Goal: Task Accomplishment & Management: Manage account settings

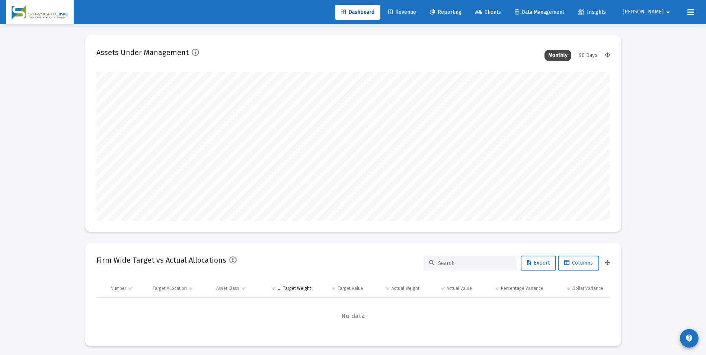
scroll to position [149, 277]
type input "[DATE]"
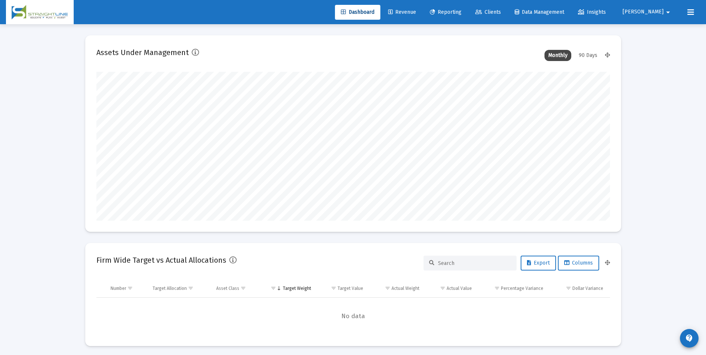
click at [422, 8] on link "Revenue" at bounding box center [402, 12] width 40 height 15
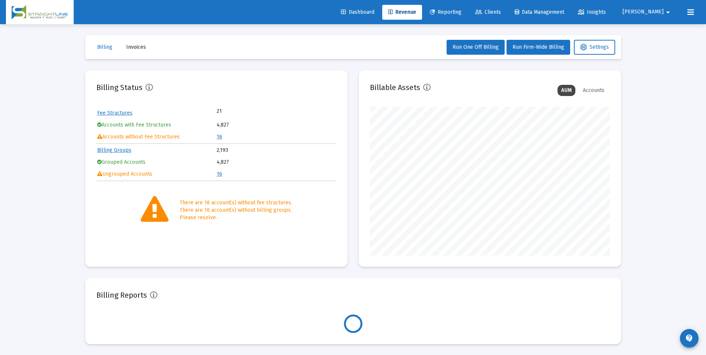
scroll to position [149, 240]
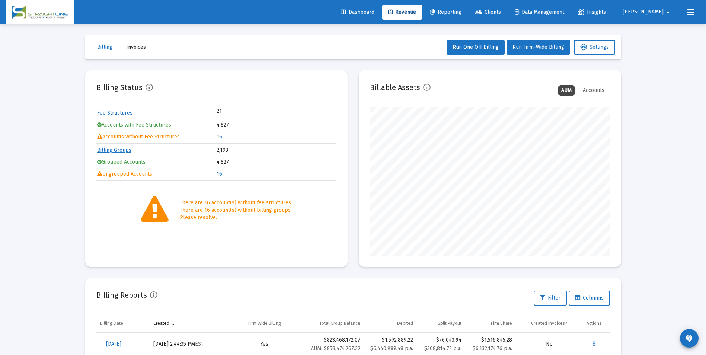
click at [220, 137] on link "16" at bounding box center [220, 137] width 6 height 6
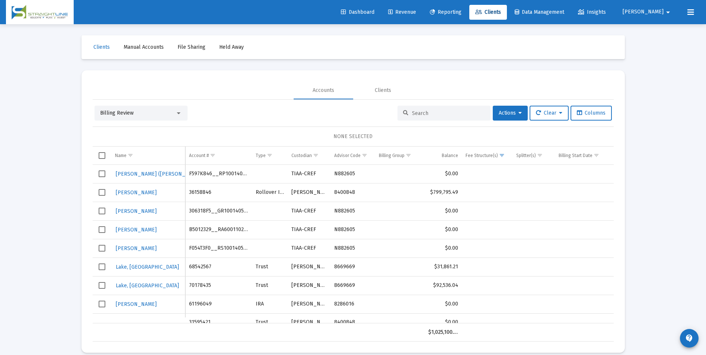
click at [148, 111] on div "Billing Review" at bounding box center [137, 112] width 75 height 7
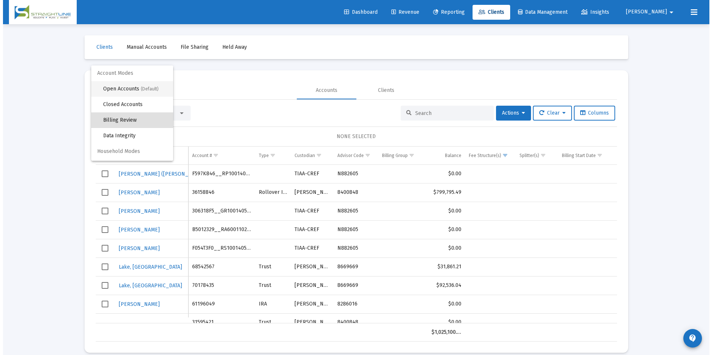
scroll to position [7, 0]
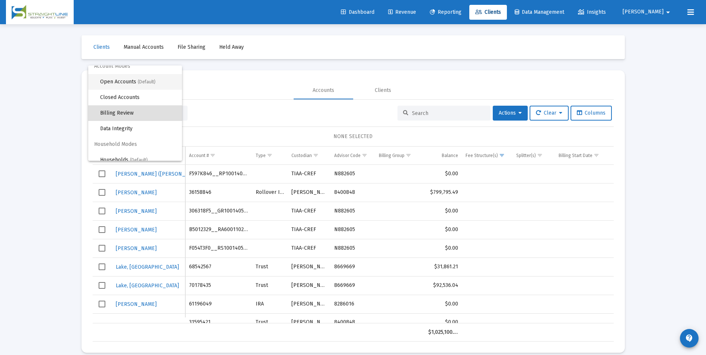
click at [140, 84] on span "(Default)" at bounding box center [147, 81] width 18 height 5
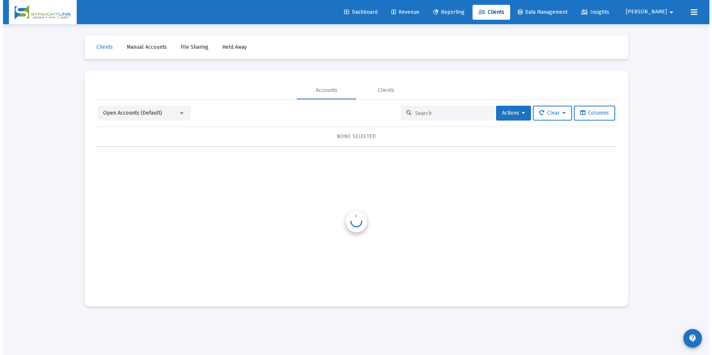
scroll to position [0, 0]
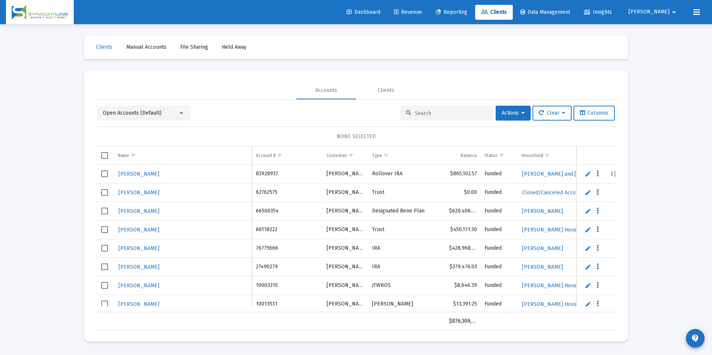
click at [415, 111] on input at bounding box center [451, 113] width 73 height 6
paste input "67343085"
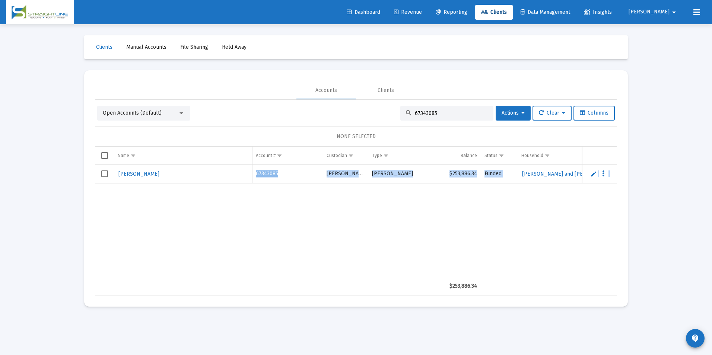
drag, startPoint x: 260, startPoint y: 277, endPoint x: 267, endPoint y: 275, distance: 6.9
click at [267, 275] on div "Name Name Account # Custodian Type Balance Status Household Billing Group Incep…" at bounding box center [355, 221] width 521 height 149
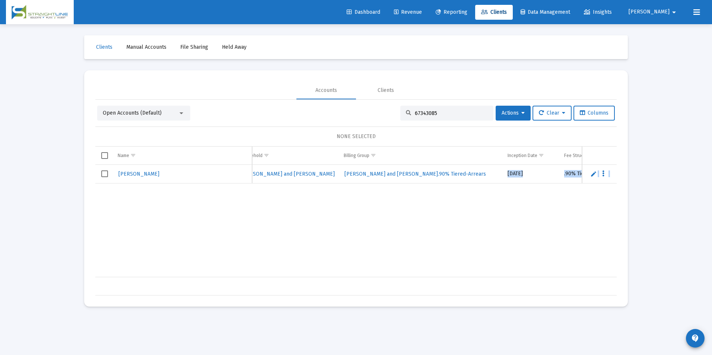
drag, startPoint x: 385, startPoint y: 223, endPoint x: 347, endPoint y: 196, distance: 46.5
click at [384, 223] on div "Brawley, Kurt 67343085 Schwab Roth IRA $253,886.34 Funded Brawley, Jolleen and …" at bounding box center [353, 221] width 1076 height 112
click at [182, 214] on div "Brawley, Kurt 67343085 Schwab Roth IRA $253,886.34 Funded Brawley, Jolleen and …" at bounding box center [353, 221] width 1076 height 112
drag, startPoint x: 390, startPoint y: 271, endPoint x: 437, endPoint y: 262, distance: 47.7
click at [437, 262] on div "Brawley, Kurt 67343085 Schwab Roth IRA $253,886.34 Funded Brawley, Jolleen and …" at bounding box center [353, 221] width 1076 height 112
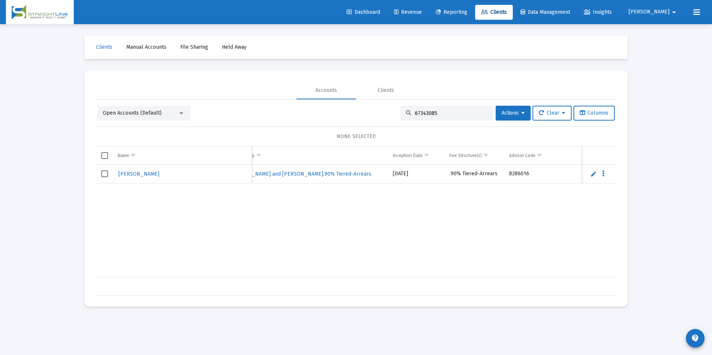
scroll to position [0, 404]
drag, startPoint x: 136, startPoint y: 5, endPoint x: 27, endPoint y: 199, distance: 222.3
click at [27, 199] on div "Loading... Clients Manual Accounts File Sharing Held Away Accounts Clients Open…" at bounding box center [356, 177] width 712 height 355
drag, startPoint x: 435, startPoint y: 116, endPoint x: 408, endPoint y: 114, distance: 27.6
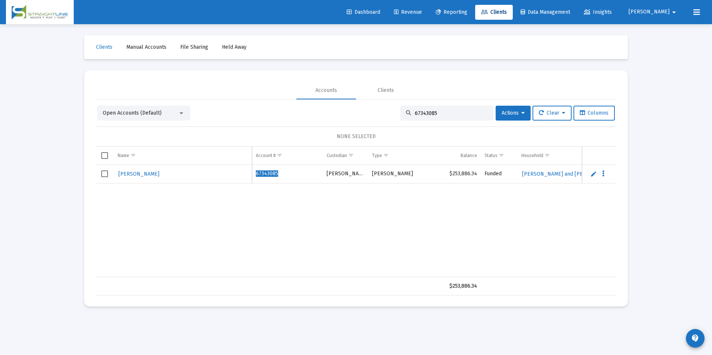
click at [408, 114] on div "67343085" at bounding box center [446, 113] width 93 height 15
paste input "304473F1__GR1001405552"
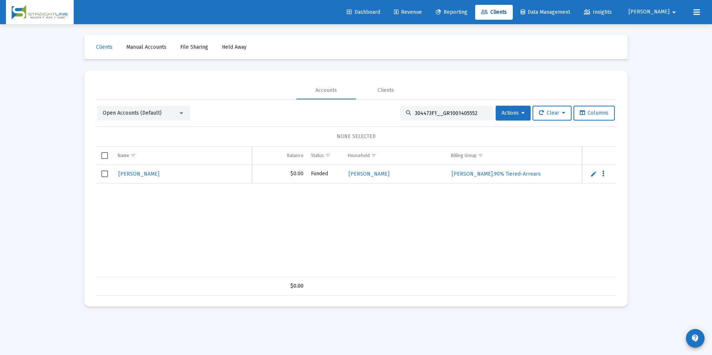
drag, startPoint x: 476, startPoint y: 112, endPoint x: 393, endPoint y: 116, distance: 82.7
click at [393, 116] on div "Open Accounts (Default) 304473F1__GR1001405552 Actions Clear Columns" at bounding box center [355, 113] width 517 height 15
paste input "1882F2"
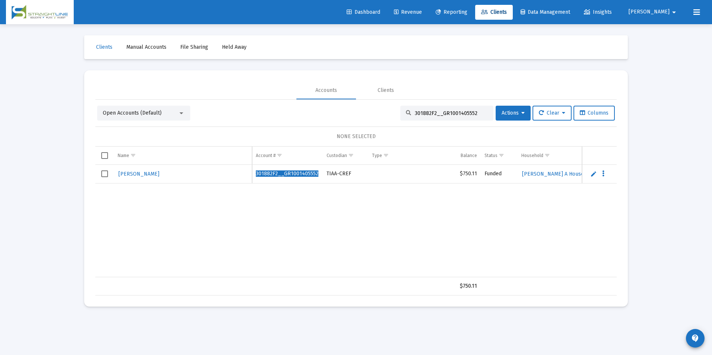
click at [483, 115] on div "301882F2__GR1001405552" at bounding box center [446, 113] width 93 height 15
drag, startPoint x: 476, startPoint y: 115, endPoint x: 335, endPoint y: 90, distance: 143.4
click at [335, 90] on mat-tab-group "Accounts Clients Open Accounts (Default) 301882F2__GR1001405552 Actions Clear C…" at bounding box center [355, 189] width 521 height 214
paste input "4473F1"
type input "304473F1__GR1001405552"
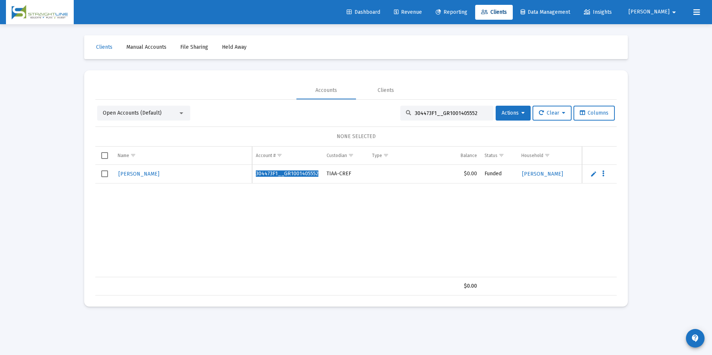
click at [103, 178] on td "Data grid" at bounding box center [104, 174] width 19 height 19
click at [514, 111] on span "Actions" at bounding box center [512, 113] width 23 height 6
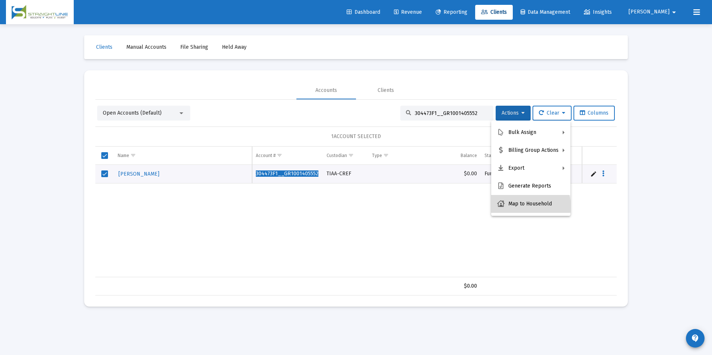
click at [525, 206] on button "Map to Household" at bounding box center [530, 204] width 79 height 18
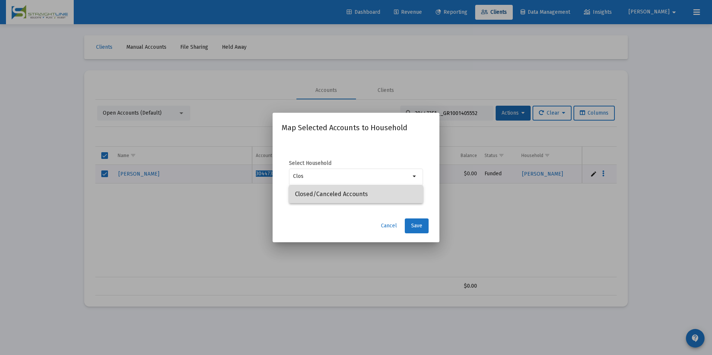
click at [345, 197] on span "Closed/Canceled Accounts" at bounding box center [356, 194] width 122 height 18
type input "Closed/Canceled Accounts"
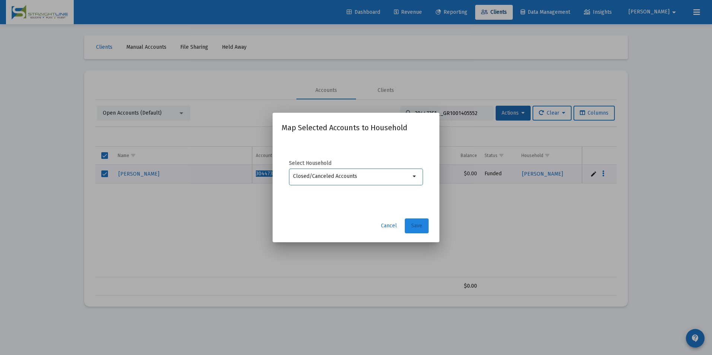
click at [406, 220] on button "Save" at bounding box center [417, 225] width 24 height 15
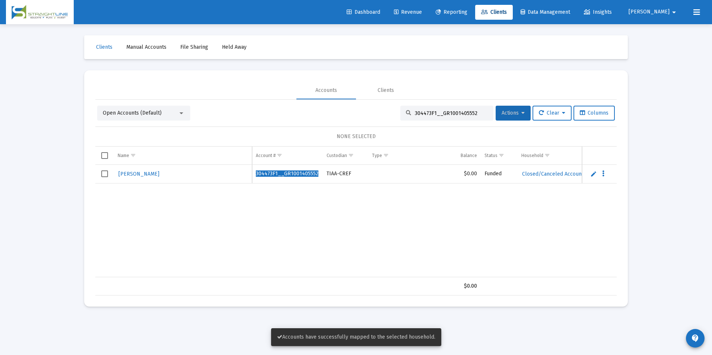
click at [512, 117] on button "Actions" at bounding box center [512, 113] width 35 height 15
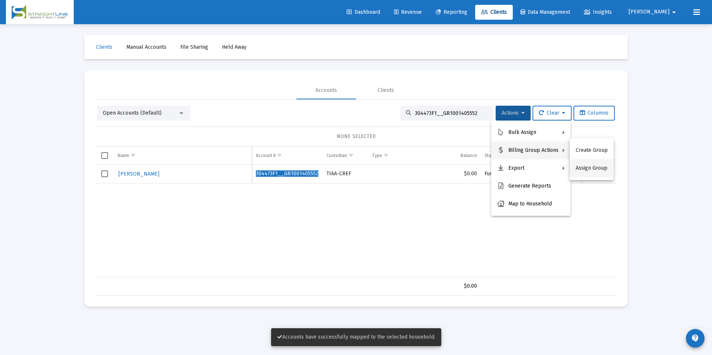
click at [587, 171] on button "Assign Group" at bounding box center [591, 168] width 44 height 18
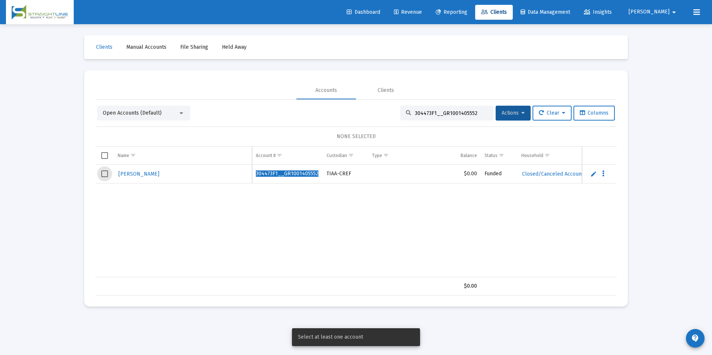
click at [101, 174] on span "Select row" at bounding box center [104, 173] width 7 height 7
click at [511, 109] on button "Actions" at bounding box center [512, 113] width 35 height 15
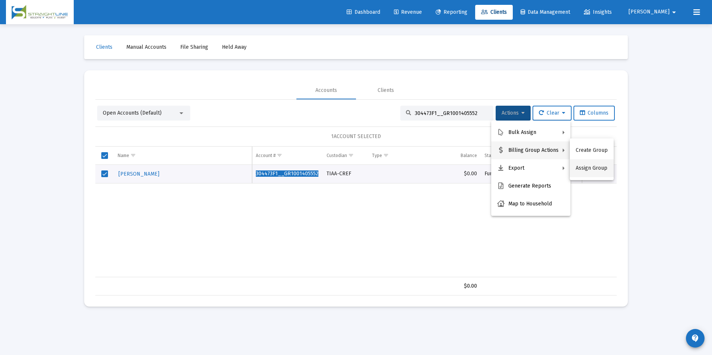
click at [590, 173] on button "Assign Group" at bounding box center [591, 168] width 44 height 18
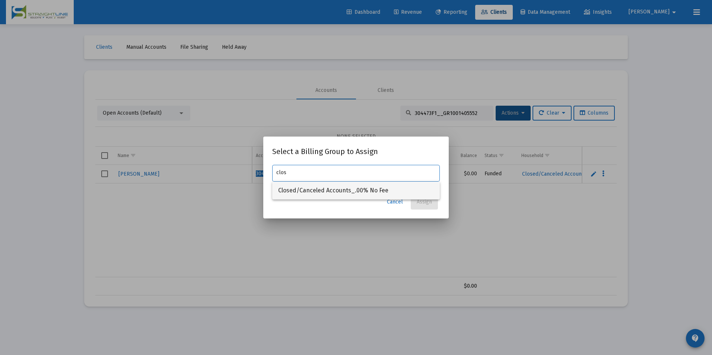
click at [353, 190] on span "Closed/Canceled Accounts_.00% No Fee" at bounding box center [356, 191] width 156 height 18
type input "Closed/Canceled Accounts_.00% No Fee"
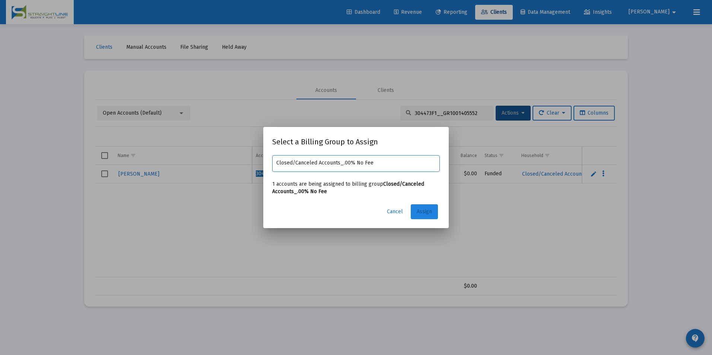
click at [427, 211] on span "Assign" at bounding box center [423, 211] width 15 height 6
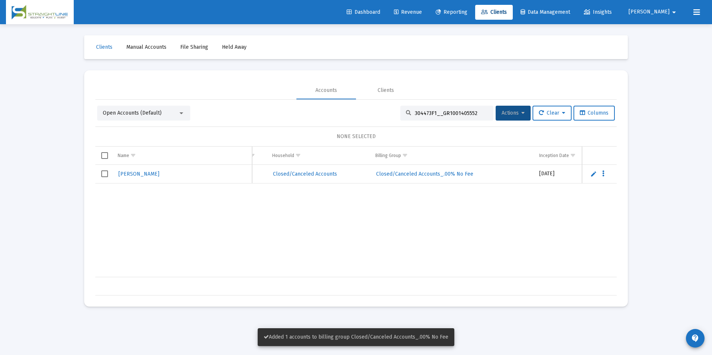
scroll to position [0, 291]
click at [104, 175] on span "Select row" at bounding box center [104, 173] width 7 height 7
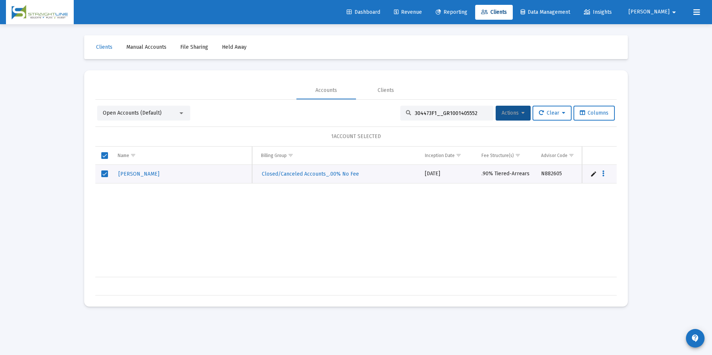
click at [515, 111] on span "Actions" at bounding box center [512, 113] width 23 height 6
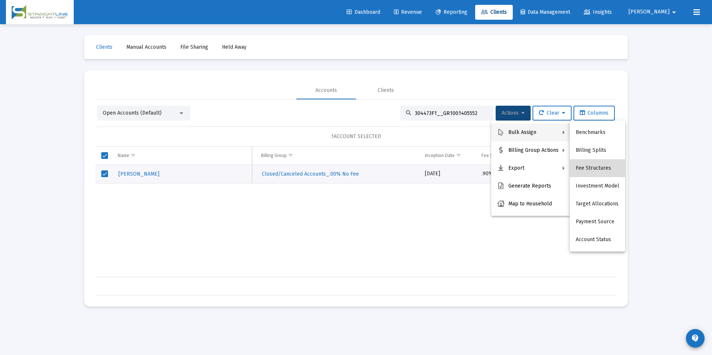
click at [603, 163] on button "Fee Structures" at bounding box center [596, 168] width 55 height 18
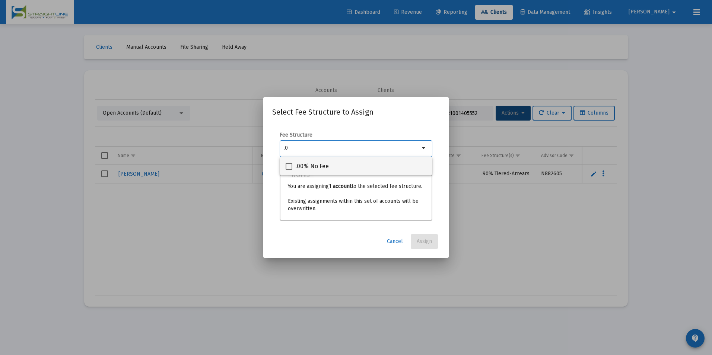
type input ".0"
click at [409, 162] on div ".00% No Fee" at bounding box center [355, 166] width 141 height 18
checkbox input "true"
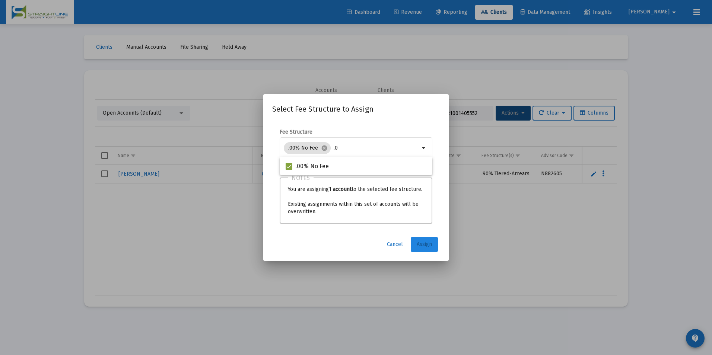
click at [419, 242] on span "Assign" at bounding box center [423, 244] width 15 height 6
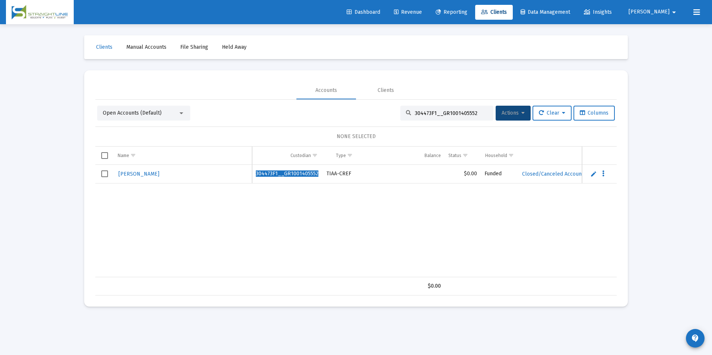
scroll to position [0, 0]
drag, startPoint x: 284, startPoint y: 172, endPoint x: 264, endPoint y: 183, distance: 22.8
click at [264, 183] on td "304473F1__GR1001405552" at bounding box center [287, 174] width 71 height 19
click at [266, 172] on span "304473F1__GR1001405552" at bounding box center [287, 173] width 63 height 6
drag, startPoint x: 266, startPoint y: 172, endPoint x: 217, endPoint y: 214, distance: 65.2
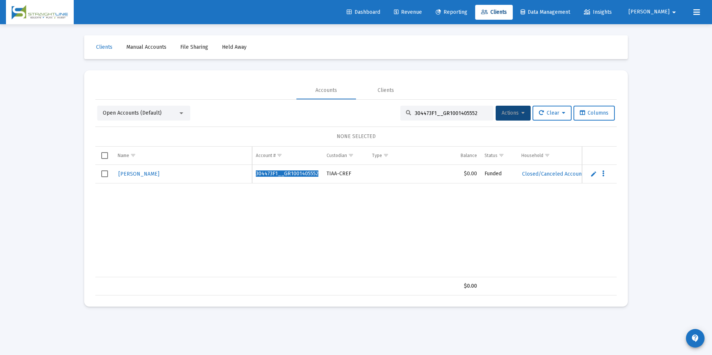
click at [217, 214] on div "Donagrandi, Donald 304473F1__GR1001405552 TIAA-CREF $0.00 Funded Closed/Cancele…" at bounding box center [633, 221] width 1076 height 112
drag, startPoint x: 481, startPoint y: 112, endPoint x: 389, endPoint y: 92, distance: 94.9
click at [389, 92] on mat-tab-group "Accounts Clients Open Accounts (Default) 304473F1__GR1001405552 Actions Clear C…" at bounding box center [355, 189] width 521 height 214
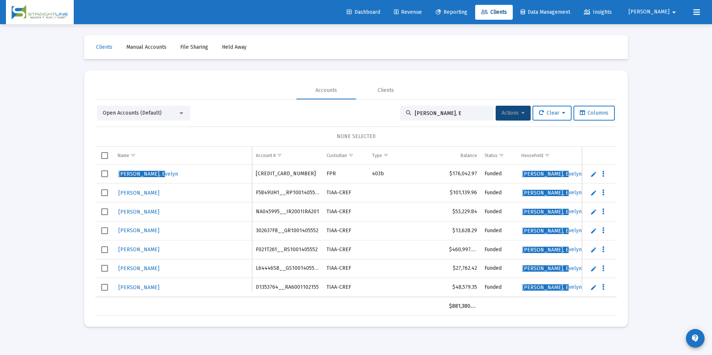
type input "Griffith, E"
click at [137, 193] on span "[PERSON_NAME]" at bounding box center [138, 193] width 41 height 6
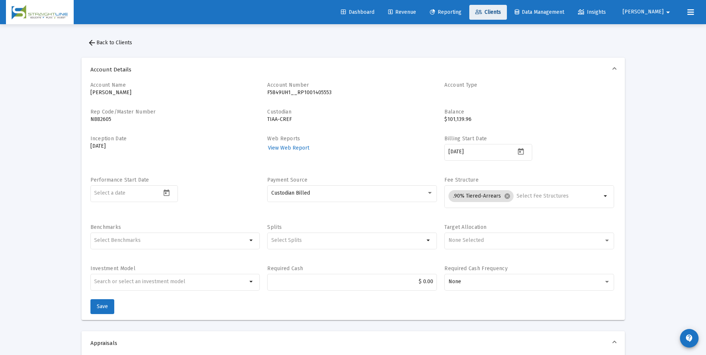
click at [495, 13] on link "Clients" at bounding box center [488, 12] width 38 height 15
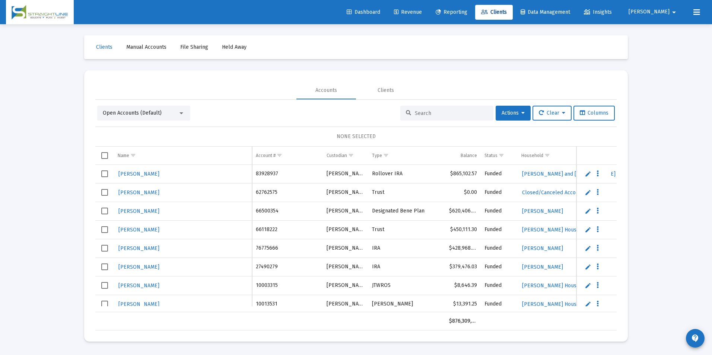
click at [432, 114] on input at bounding box center [451, 113] width 73 height 6
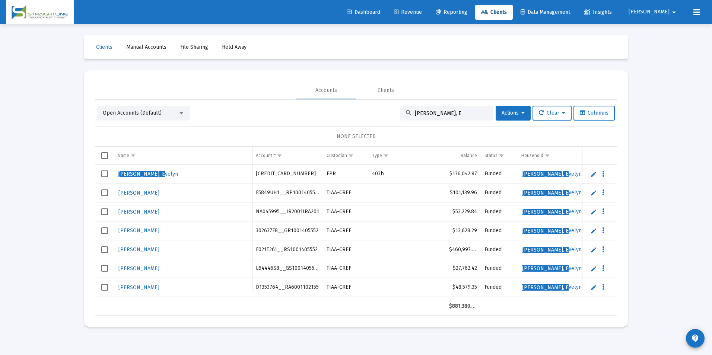
type input "Griffith, E"
click at [154, 214] on span "[PERSON_NAME]" at bounding box center [138, 212] width 41 height 6
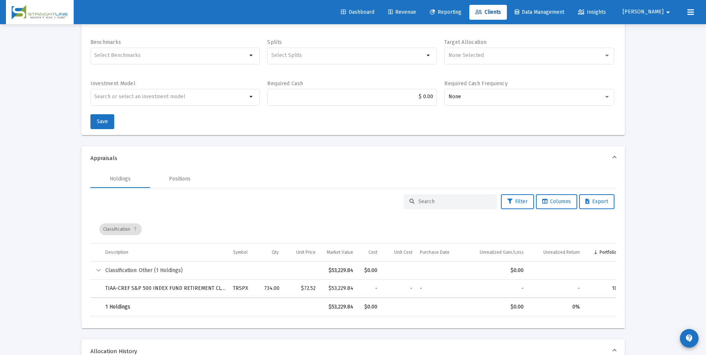
scroll to position [186, 0]
click at [504, 6] on link "Clients" at bounding box center [488, 12] width 38 height 15
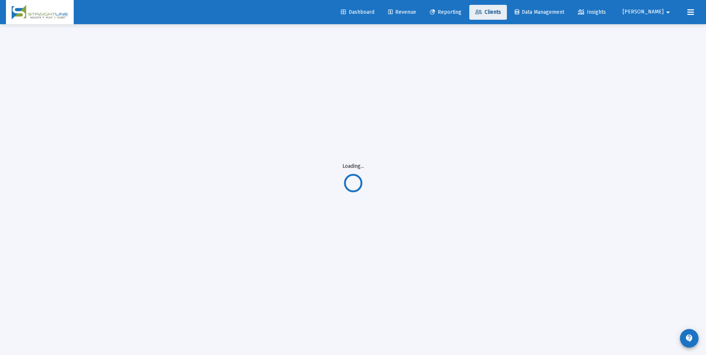
scroll to position [0, 0]
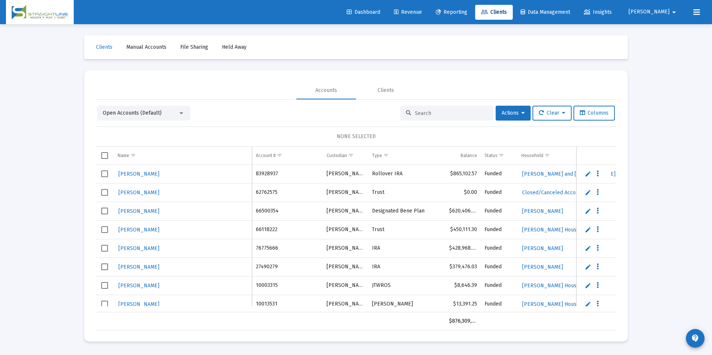
click at [438, 115] on input at bounding box center [451, 113] width 73 height 6
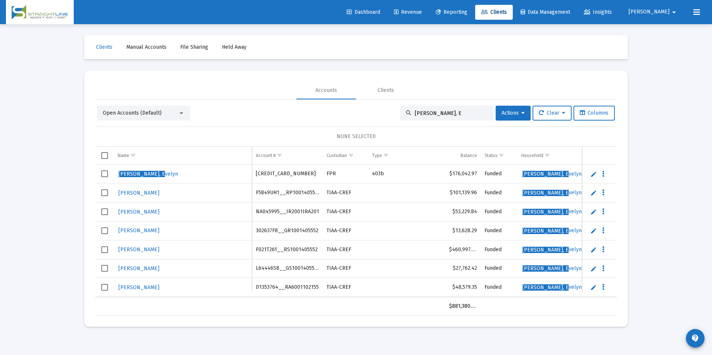
type input "Griffith, E"
click at [155, 235] on link "[PERSON_NAME]" at bounding box center [139, 230] width 42 height 11
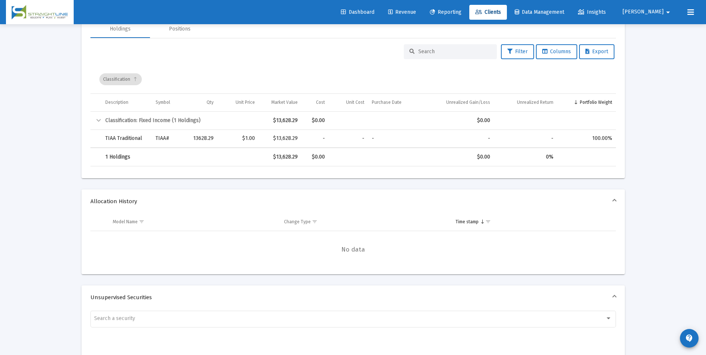
scroll to position [298, 0]
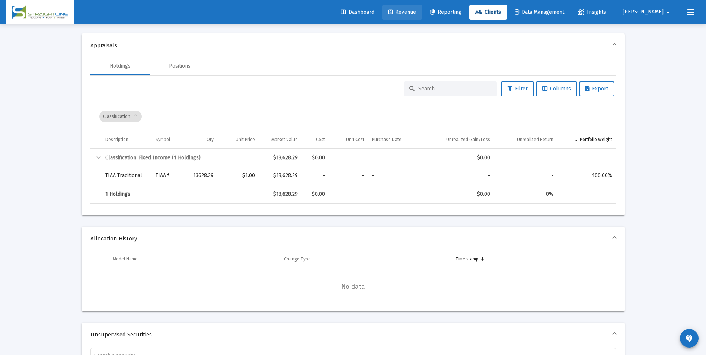
click at [422, 16] on link "Revenue" at bounding box center [402, 12] width 40 height 15
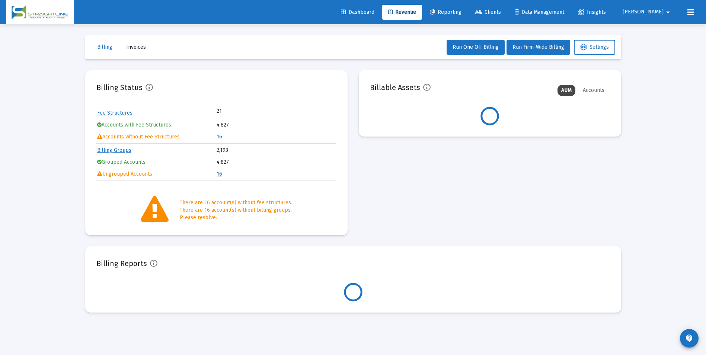
click at [507, 10] on link "Clients" at bounding box center [488, 12] width 38 height 15
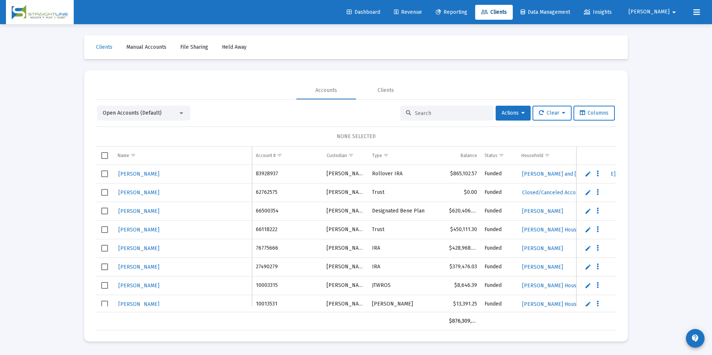
click at [431, 111] on input at bounding box center [451, 113] width 73 height 6
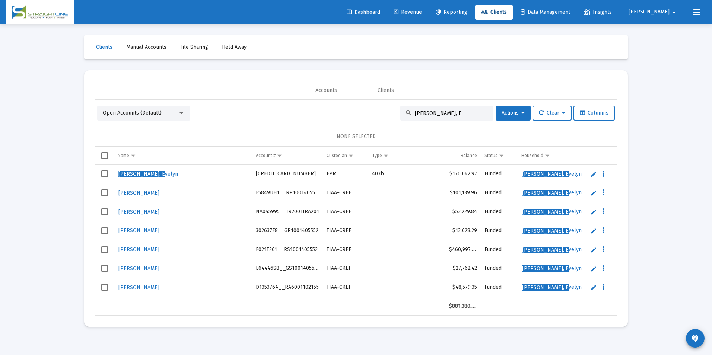
type input "Griffith, E"
click at [124, 249] on span "[PERSON_NAME]" at bounding box center [138, 249] width 41 height 6
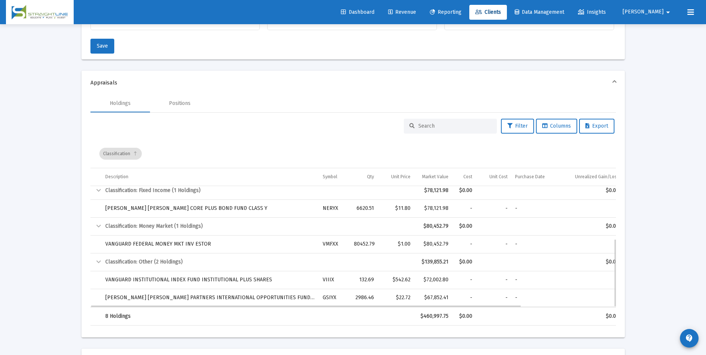
scroll to position [298, 0]
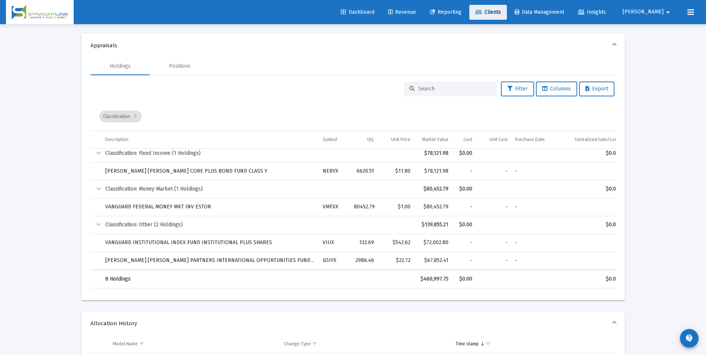
click at [496, 12] on link "Clients" at bounding box center [488, 12] width 38 height 15
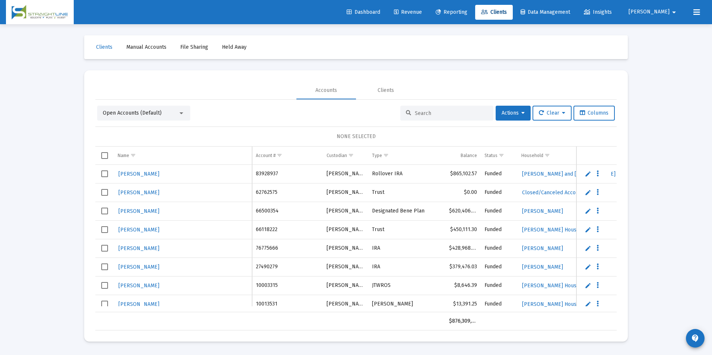
click at [419, 114] on input at bounding box center [451, 113] width 73 height 6
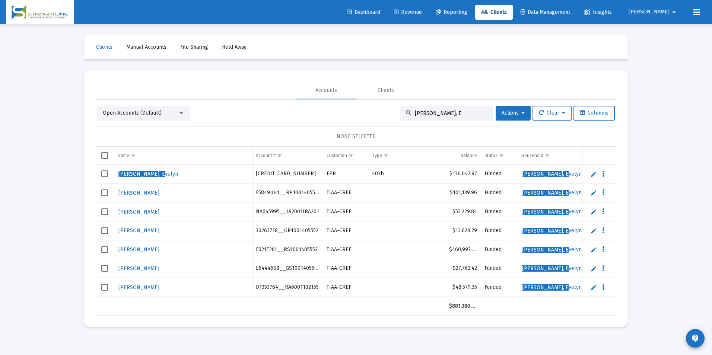
type input "Griffith, E"
click at [134, 289] on span "[PERSON_NAME]" at bounding box center [138, 287] width 41 height 6
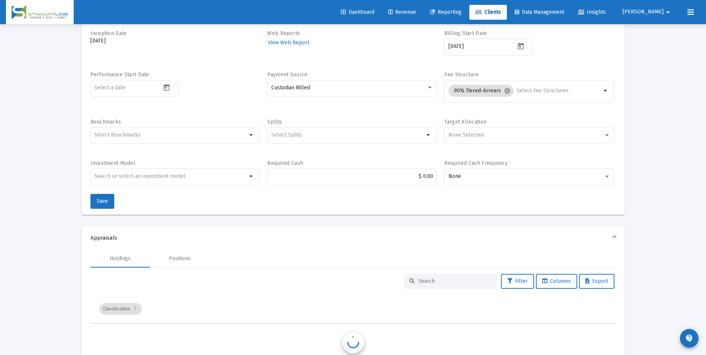
scroll to position [112, 0]
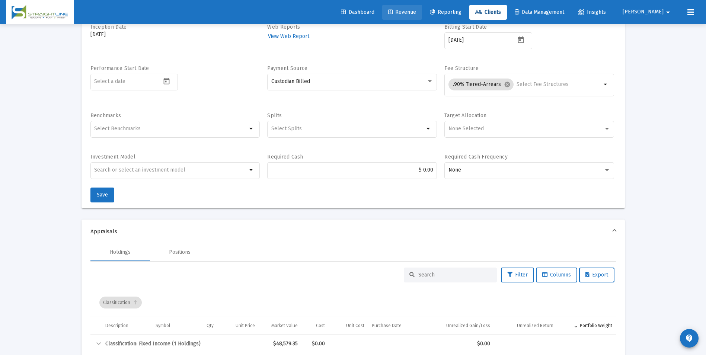
click at [422, 18] on link "Revenue" at bounding box center [402, 12] width 40 height 15
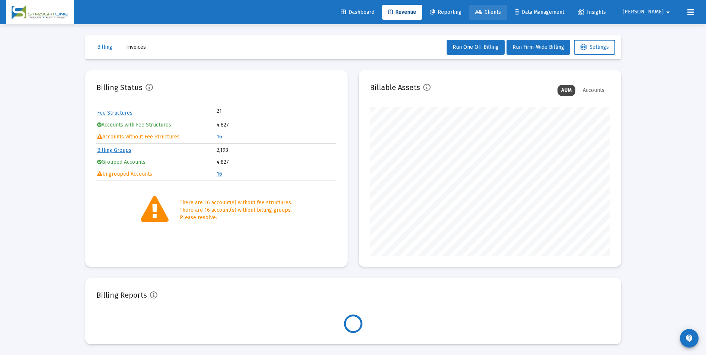
click at [507, 16] on link "Clients" at bounding box center [488, 12] width 38 height 15
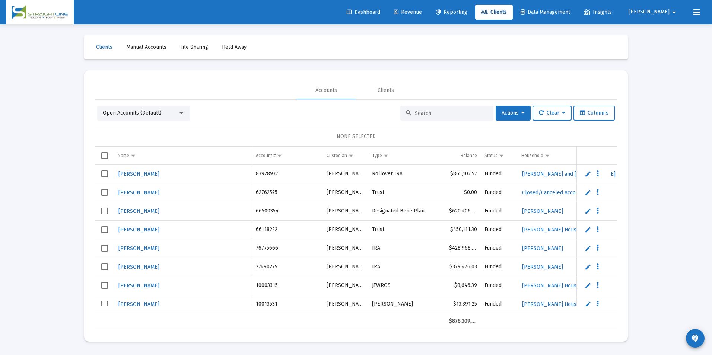
click at [441, 111] on input at bounding box center [451, 113] width 73 height 6
type input "K"
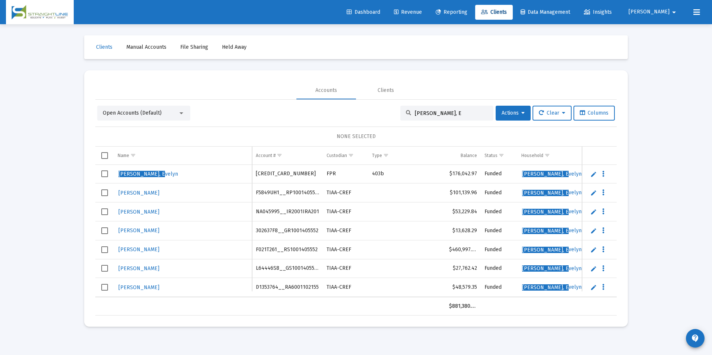
type input "Griffith, E"
click at [159, 288] on span "[PERSON_NAME]" at bounding box center [138, 287] width 41 height 6
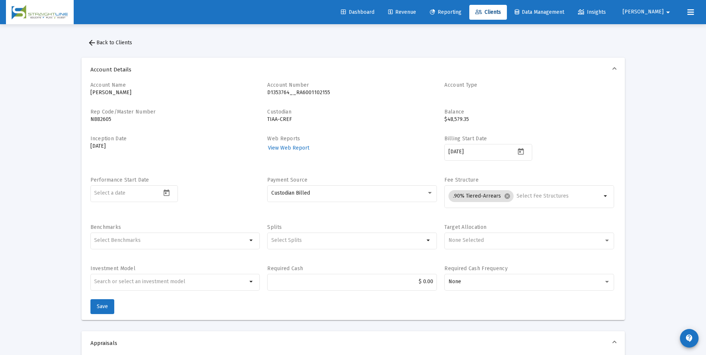
click at [422, 9] on link "Revenue" at bounding box center [402, 12] width 40 height 15
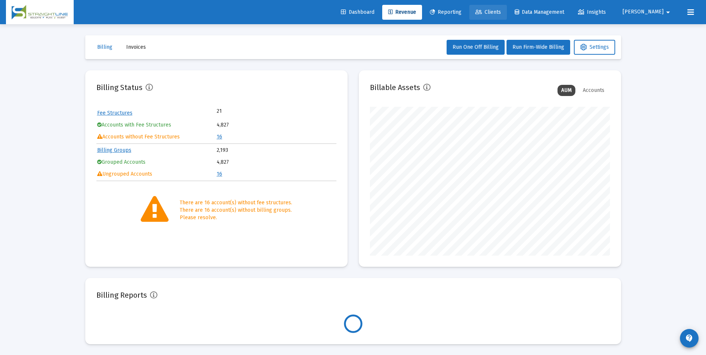
scroll to position [149, 240]
click at [501, 9] on span "Clients" at bounding box center [488, 12] width 26 height 6
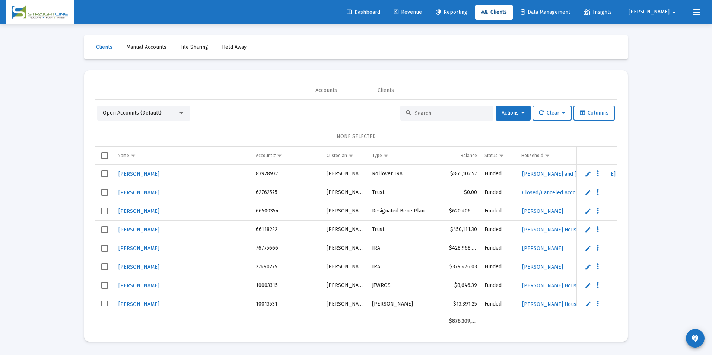
click at [457, 114] on input at bounding box center [451, 113] width 73 height 6
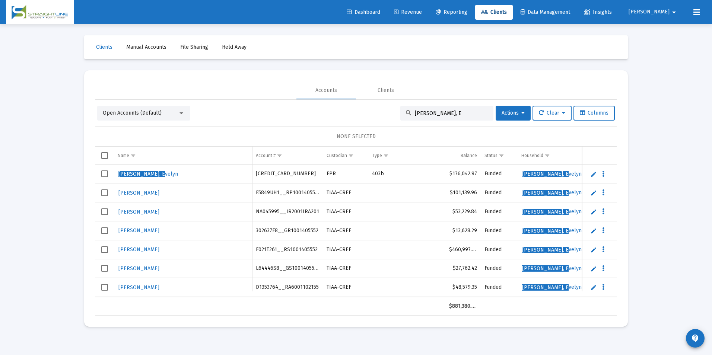
type input "Griffith, E"
click at [153, 268] on span "[PERSON_NAME]" at bounding box center [138, 268] width 41 height 6
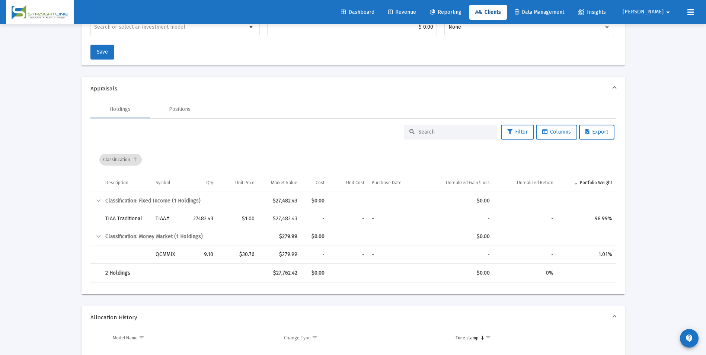
scroll to position [261, 0]
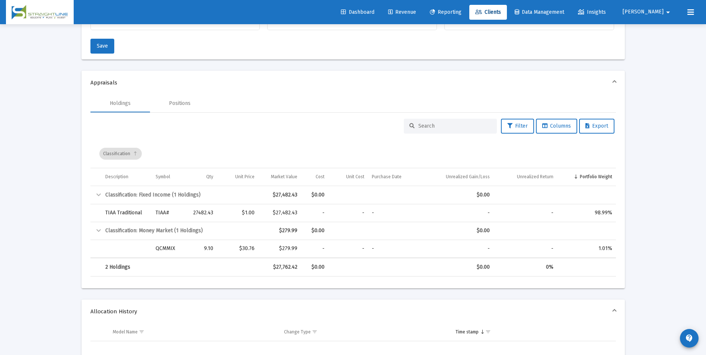
click at [416, 14] on span "Revenue" at bounding box center [402, 12] width 28 height 6
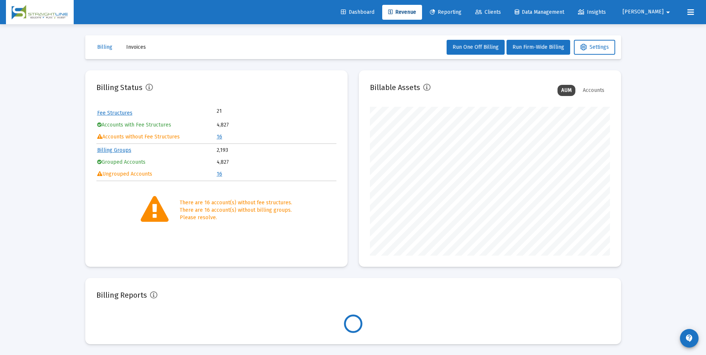
scroll to position [149, 240]
click at [221, 138] on link "16" at bounding box center [220, 137] width 6 height 6
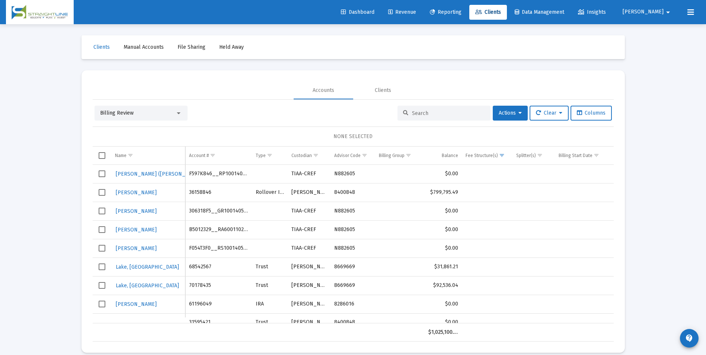
click at [168, 111] on div "Billing Review" at bounding box center [137, 112] width 75 height 7
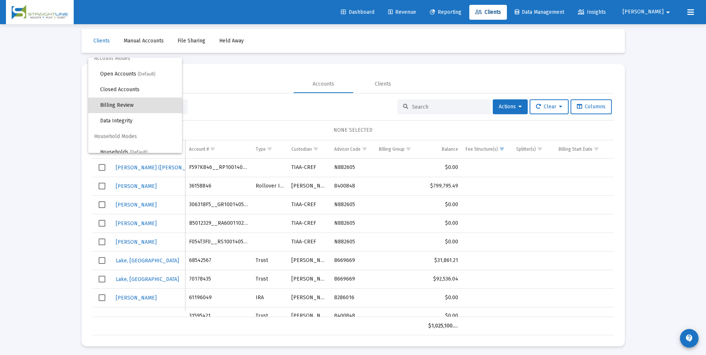
scroll to position [9, 0]
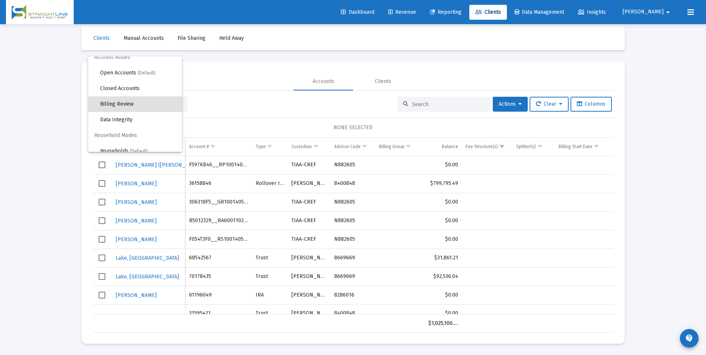
click at [676, 212] on div at bounding box center [353, 177] width 706 height 355
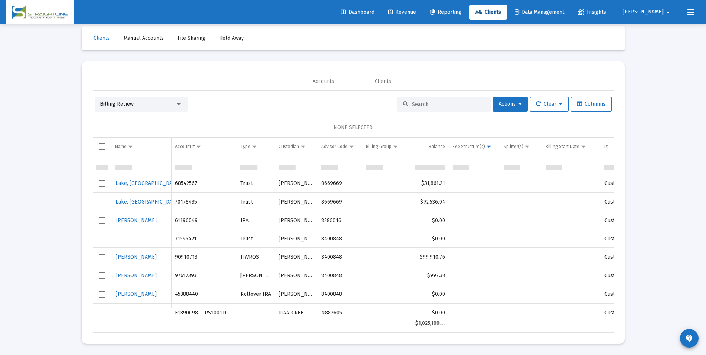
scroll to position [70, 0]
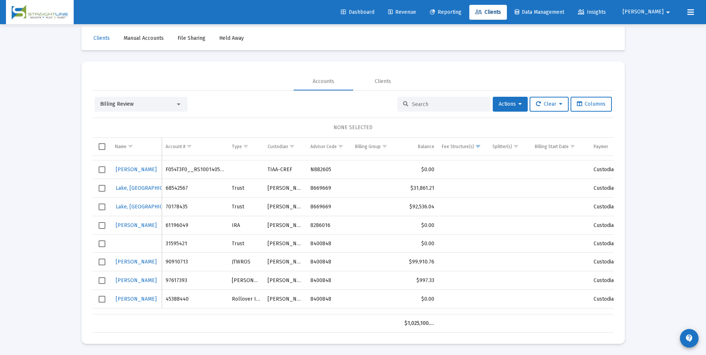
click at [136, 109] on div "Billing Review" at bounding box center [141, 104] width 93 height 15
click at [140, 108] on div "Billing Review" at bounding box center [141, 104] width 93 height 15
click at [138, 100] on div "Billing Review" at bounding box center [141, 104] width 93 height 15
click at [135, 103] on div "Billing Review" at bounding box center [137, 103] width 75 height 7
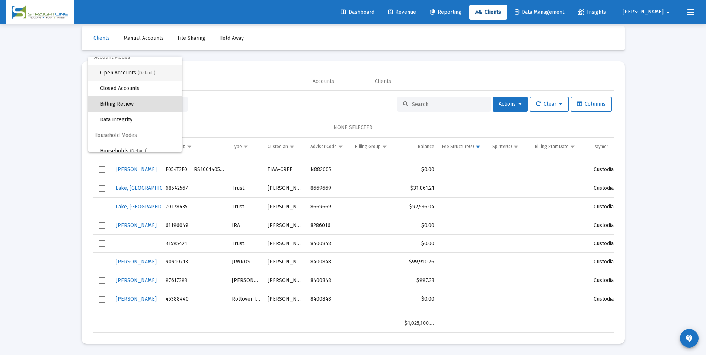
click at [130, 74] on span "Open Accounts (Default)" at bounding box center [138, 73] width 76 height 16
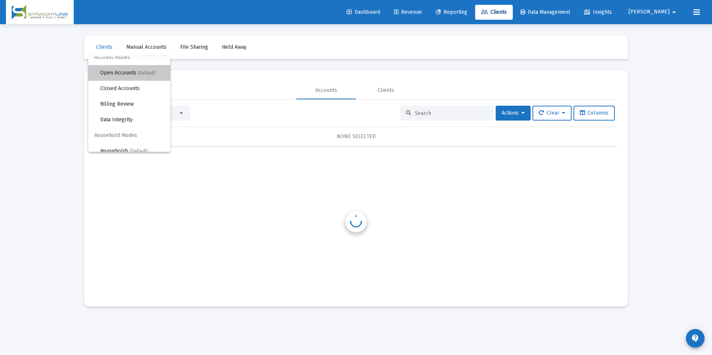
scroll to position [0, 0]
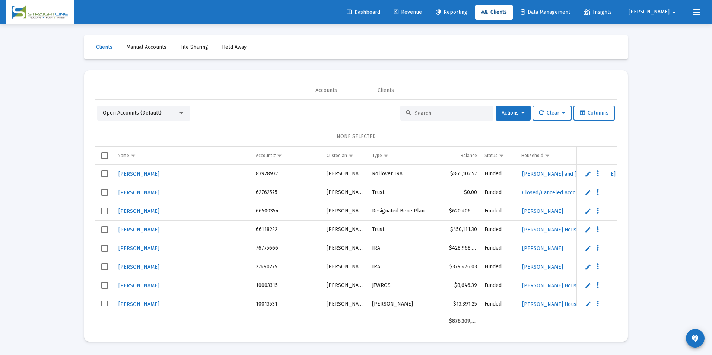
click at [432, 114] on input at bounding box center [451, 113] width 73 height 6
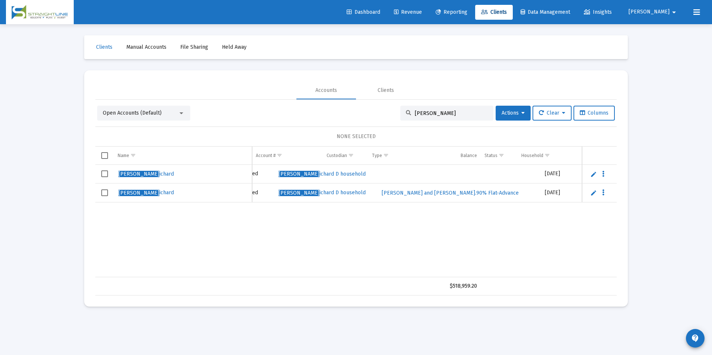
scroll to position [0, 267]
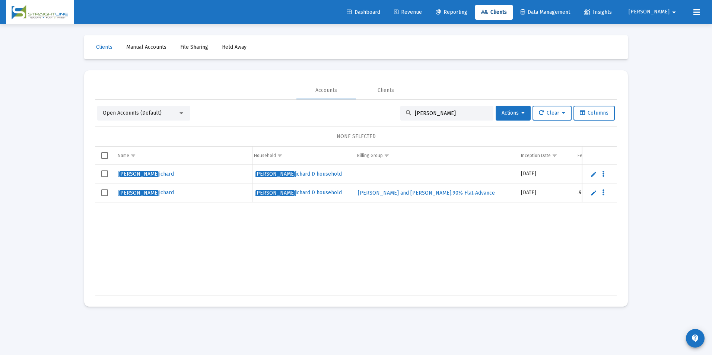
type input "Tucker, R"
click at [689, 250] on div "Loading... Clients Manual Accounts File Sharing Held Away Accounts Clients Open…" at bounding box center [356, 177] width 712 height 355
click at [575, 233] on div "Tucker, R ichard 90910713 Schwab JTWROS $99,910.76 Funded Tucker, R ichard D ho…" at bounding box center [366, 221] width 1076 height 112
click at [577, 235] on div "Tucker, R ichard 90910713 Schwab JTWROS $99,910.76 Funded Tucker, R ichard D ho…" at bounding box center [366, 221] width 1076 height 112
click at [532, 218] on div "Tucker, R ichard 90910713 Schwab JTWROS $99,910.76 Funded Tucker, R ichard D ho…" at bounding box center [366, 221] width 1076 height 112
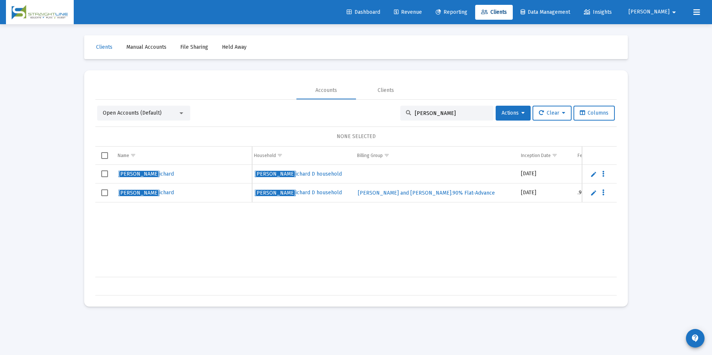
click at [667, 228] on div "Loading... Clients Manual Accounts File Sharing Held Away Accounts Clients Open…" at bounding box center [356, 177] width 712 height 355
click at [483, 207] on div "Tucker, R ichard 90910713 Schwab JTWROS $99,910.76 Funded Tucker, R ichard D ho…" at bounding box center [366, 221] width 1076 height 112
click at [661, 208] on div "Loading... Clients Manual Accounts File Sharing Held Away Accounts Clients Open…" at bounding box center [356, 177] width 712 height 355
click at [654, 141] on div "Loading... Clients Manual Accounts File Sharing Held Away Accounts Clients Open…" at bounding box center [356, 177] width 712 height 355
click at [651, 118] on div "Loading... Clients Manual Accounts File Sharing Held Away Accounts Clients Open…" at bounding box center [356, 177] width 712 height 355
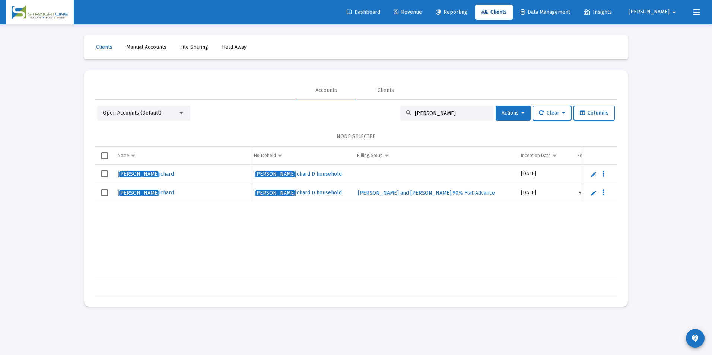
click at [651, 118] on div "Loading... Clients Manual Accounts File Sharing Held Away Accounts Clients Open…" at bounding box center [356, 177] width 712 height 355
click at [650, 263] on div "Loading... Clients Manual Accounts File Sharing Held Away Accounts Clients Open…" at bounding box center [356, 177] width 712 height 355
click at [527, 246] on div "Tucker, R ichard 90910713 Schwab JTWROS $99,910.76 Funded Tucker, R ichard D ho…" at bounding box center [366, 221] width 1076 height 112
click at [698, 242] on div "Loading... Clients Manual Accounts File Sharing Held Away Accounts Clients Open…" at bounding box center [356, 177] width 712 height 355
click at [605, 221] on div "Tucker, R ichard 90910713 Schwab JTWROS $99,910.76 Funded Tucker, R ichard D ho…" at bounding box center [366, 221] width 1076 height 112
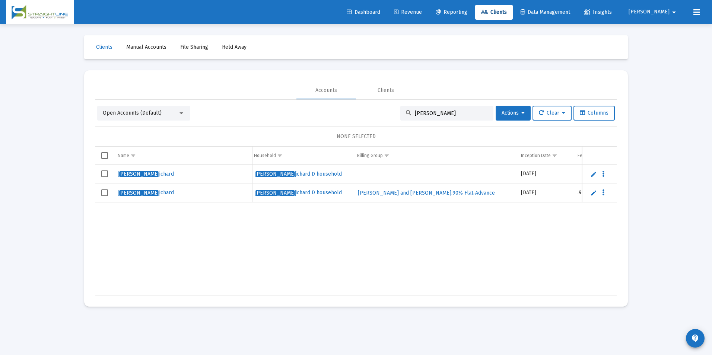
click at [604, 235] on div "Tucker, R ichard 90910713 Schwab JTWROS $99,910.76 Funded Tucker, R ichard D ho…" at bounding box center [366, 221] width 1076 height 112
click at [659, 183] on div "Loading... Clients Manual Accounts File Sharing Held Away Accounts Clients Open…" at bounding box center [356, 177] width 712 height 355
click at [678, 79] on div "Loading... Clients Manual Accounts File Sharing Held Away Accounts Clients Open…" at bounding box center [356, 177] width 712 height 355
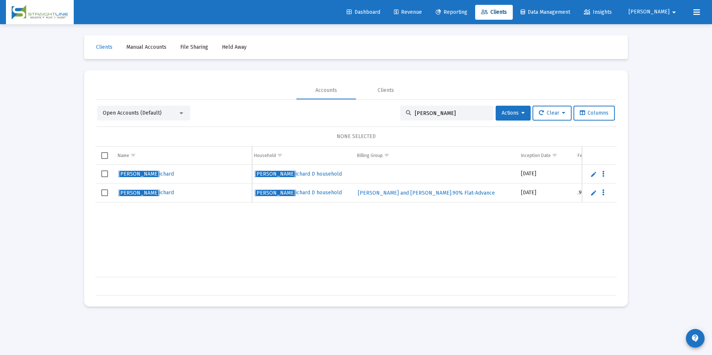
click at [684, 164] on div "Loading... Clients Manual Accounts File Sharing Held Away Accounts Clients Open…" at bounding box center [356, 177] width 712 height 355
click at [661, 127] on div "Loading... Clients Manual Accounts File Sharing Held Away Accounts Clients Open…" at bounding box center [356, 177] width 712 height 355
click at [681, 206] on div "Loading... Clients Manual Accounts File Sharing Held Away Accounts Clients Open…" at bounding box center [356, 177] width 712 height 355
click at [676, 161] on div "Loading... Clients Manual Accounts File Sharing Held Away Accounts Clients Open…" at bounding box center [356, 177] width 712 height 355
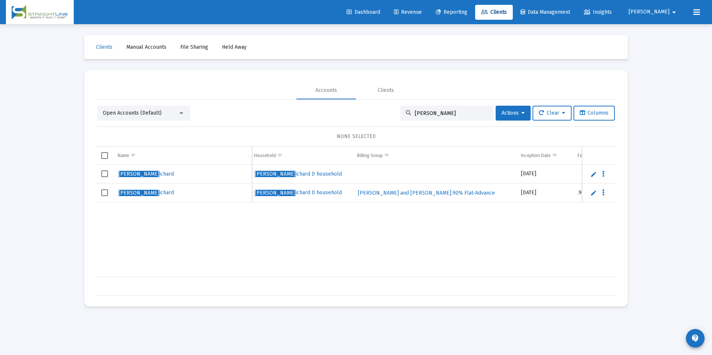
click at [674, 162] on div "Loading... Clients Manual Accounts File Sharing Held Away Accounts Clients Open…" at bounding box center [356, 177] width 712 height 355
click at [652, 167] on div "Loading... Clients Manual Accounts File Sharing Held Away Accounts Clients Open…" at bounding box center [356, 177] width 712 height 355
click at [428, 9] on link "Revenue" at bounding box center [408, 12] width 40 height 15
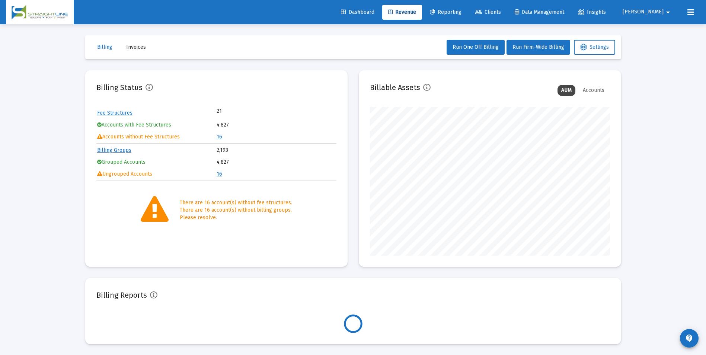
scroll to position [149, 240]
click at [221, 139] on link "16" at bounding box center [220, 137] width 6 height 6
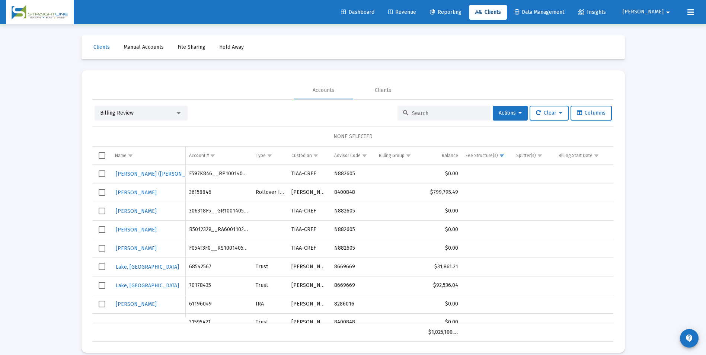
click at [162, 111] on div "Billing Review" at bounding box center [137, 112] width 75 height 7
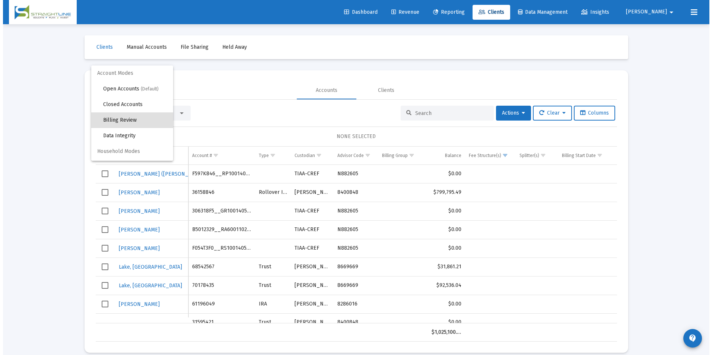
scroll to position [7, 0]
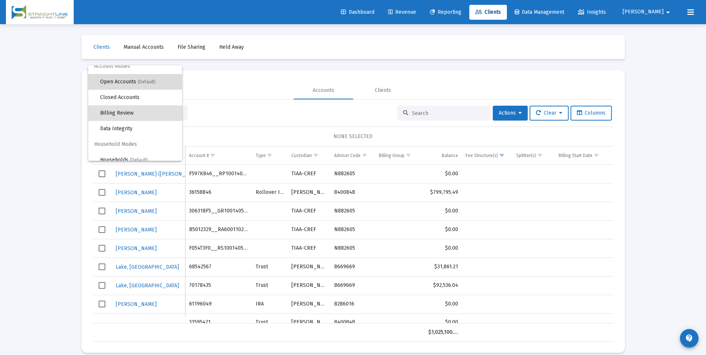
click at [153, 84] on span "(Default)" at bounding box center [147, 81] width 18 height 5
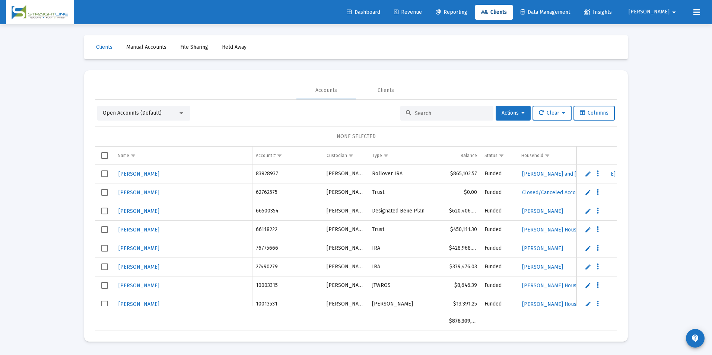
click at [445, 115] on input at bounding box center [451, 113] width 73 height 6
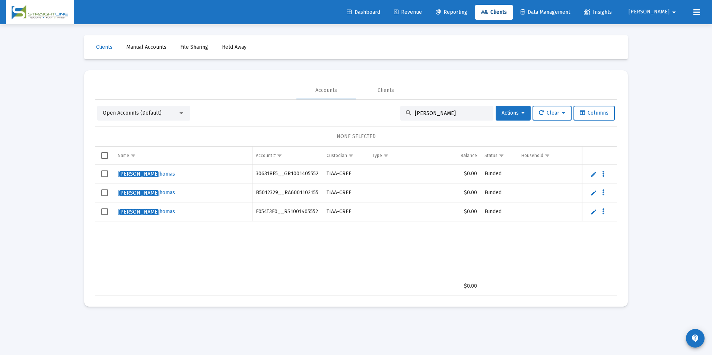
type input "[PERSON_NAME]"
click at [104, 173] on span "Select row" at bounding box center [104, 173] width 7 height 7
click at [153, 112] on span "Open Accounts (Default)" at bounding box center [132, 113] width 59 height 6
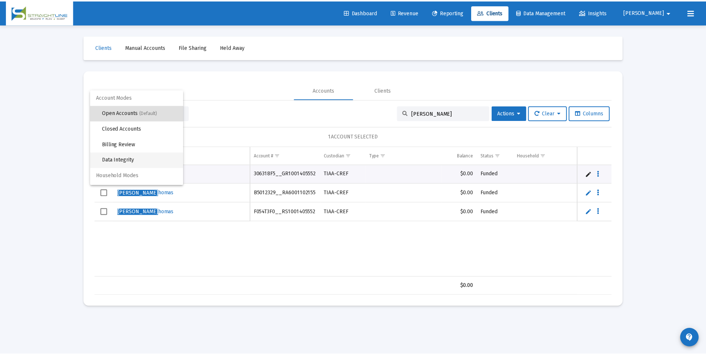
scroll to position [14, 0]
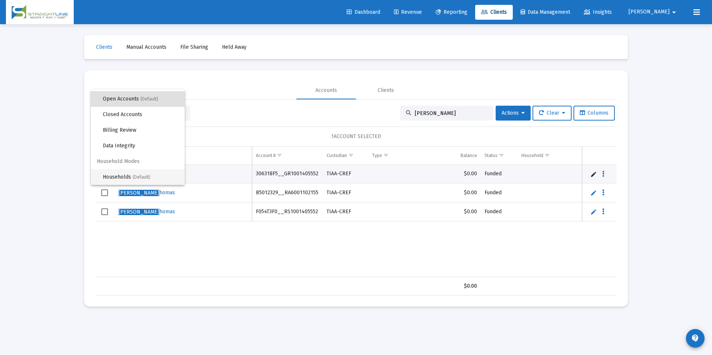
click at [166, 173] on span "Households (Default)" at bounding box center [141, 177] width 76 height 16
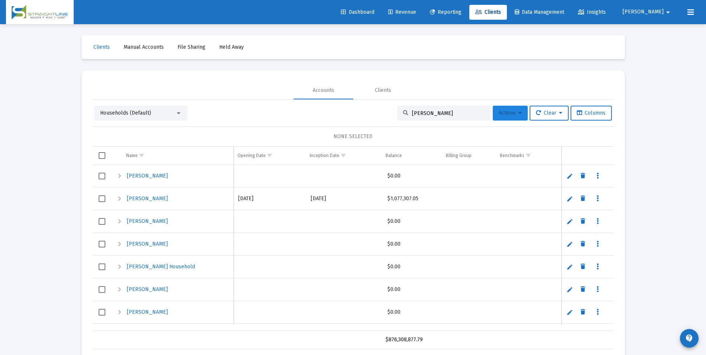
click at [518, 115] on icon at bounding box center [519, 113] width 3 height 5
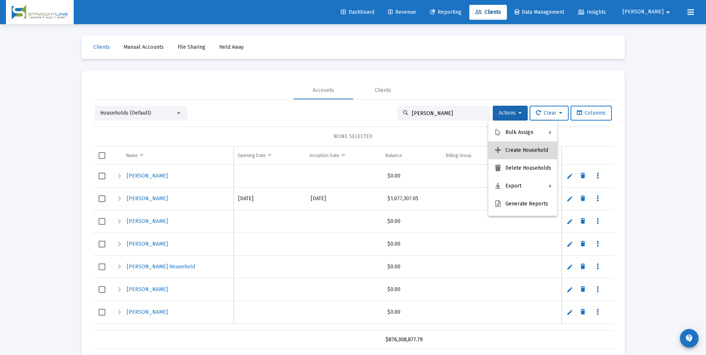
click at [528, 150] on button "Create Household" at bounding box center [522, 150] width 69 height 18
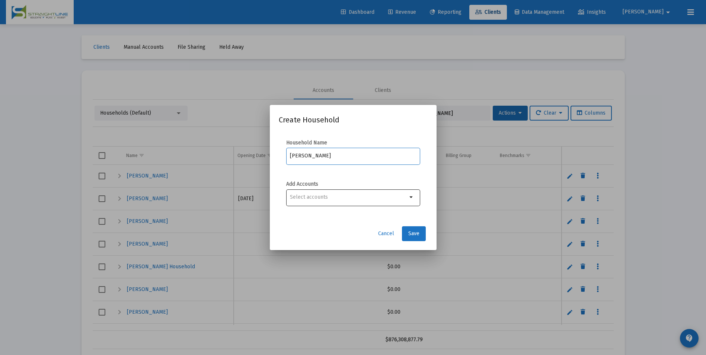
type input "[PERSON_NAME]"
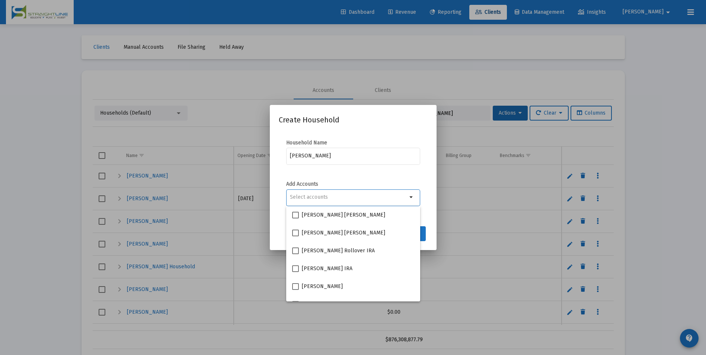
click at [368, 198] on input "Selection" at bounding box center [348, 197] width 117 height 6
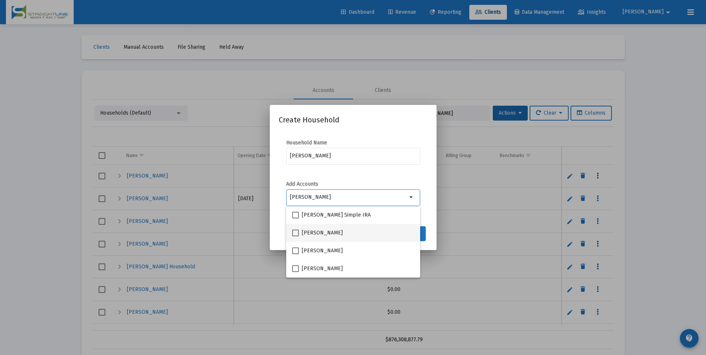
type input "[PERSON_NAME]"
click at [331, 231] on span "[PERSON_NAME]" at bounding box center [322, 233] width 41 height 9
click at [295, 236] on input "[PERSON_NAME]" at bounding box center [295, 236] width 0 height 0
checkbox input "true"
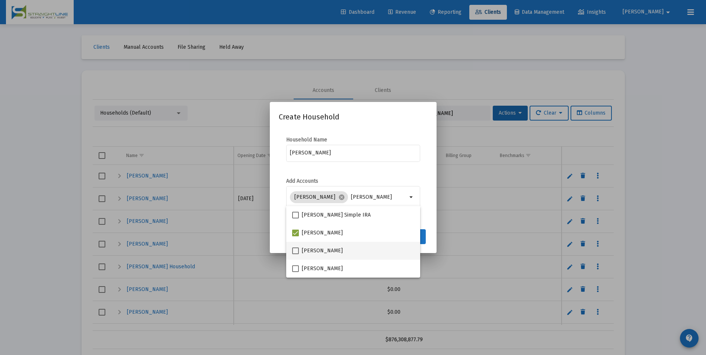
click at [297, 249] on span at bounding box center [295, 250] width 7 height 7
click at [295, 254] on input "[PERSON_NAME]" at bounding box center [295, 254] width 0 height 0
checkbox input "true"
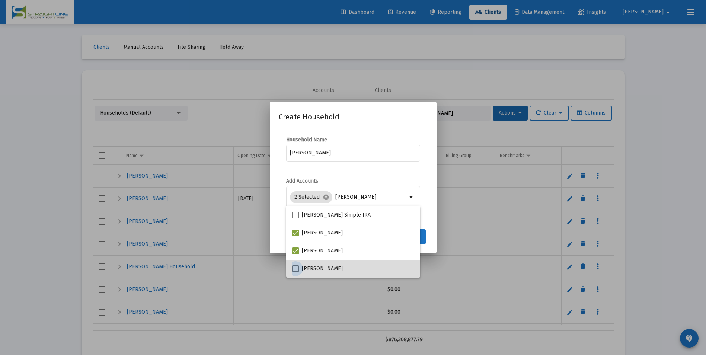
click at [293, 267] on span at bounding box center [295, 268] width 7 height 7
click at [295, 272] on input "[PERSON_NAME]" at bounding box center [295, 272] width 0 height 0
checkbox input "true"
click at [423, 237] on button "Save" at bounding box center [414, 236] width 24 height 15
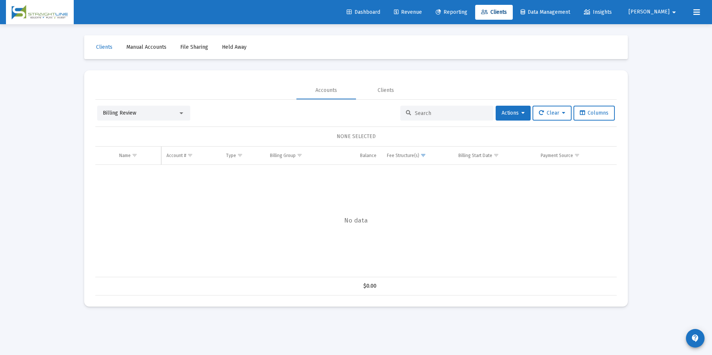
click at [156, 113] on div "Billing Review" at bounding box center [140, 112] width 75 height 7
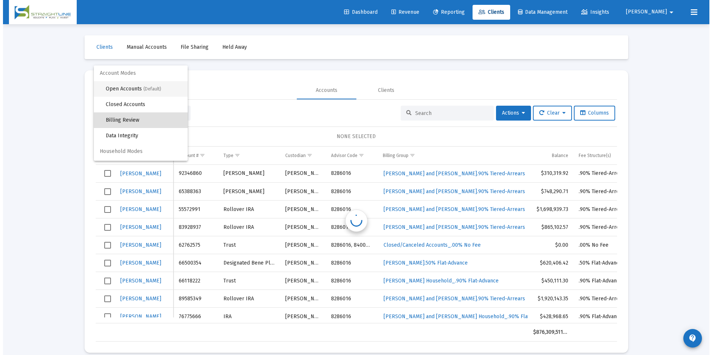
scroll to position [7, 0]
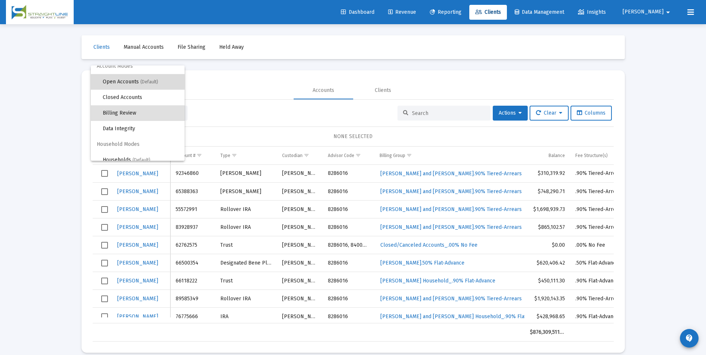
click at [148, 89] on span "Open Accounts (Default)" at bounding box center [141, 82] width 76 height 16
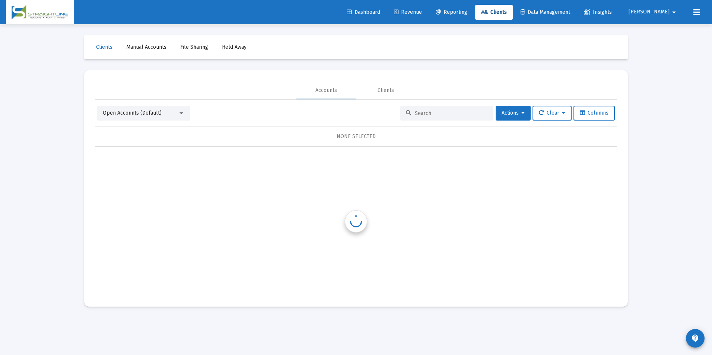
scroll to position [0, 0]
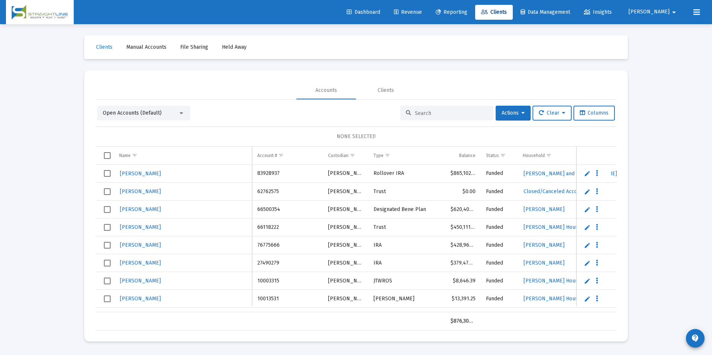
click at [420, 111] on input at bounding box center [451, 113] width 73 height 6
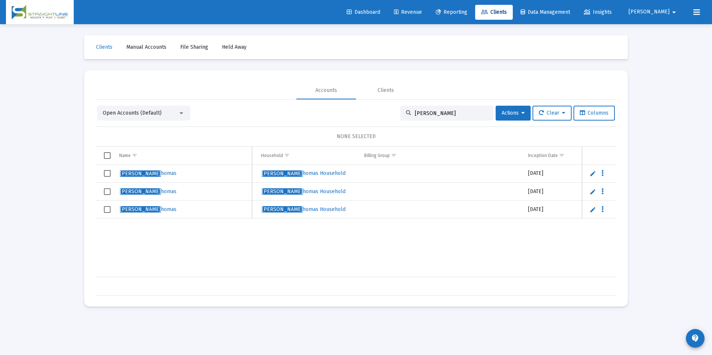
scroll to position [0, 313]
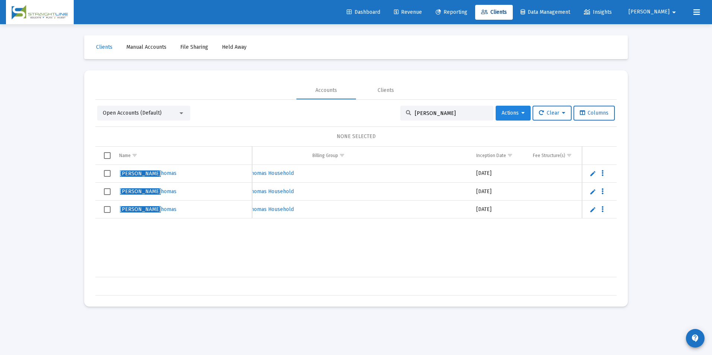
type input "[PERSON_NAME]"
click at [504, 112] on span "Actions" at bounding box center [512, 113] width 23 height 6
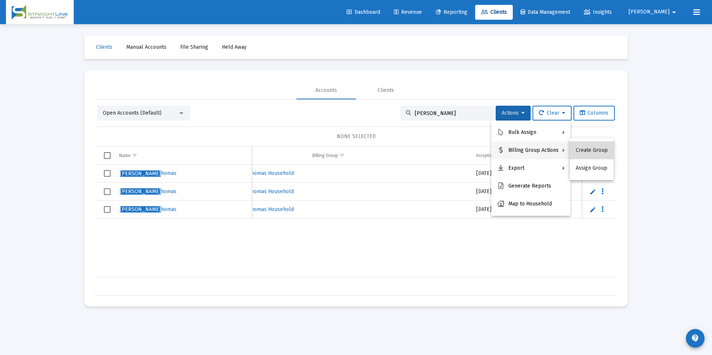
click at [591, 151] on button "Create Group" at bounding box center [591, 150] width 44 height 18
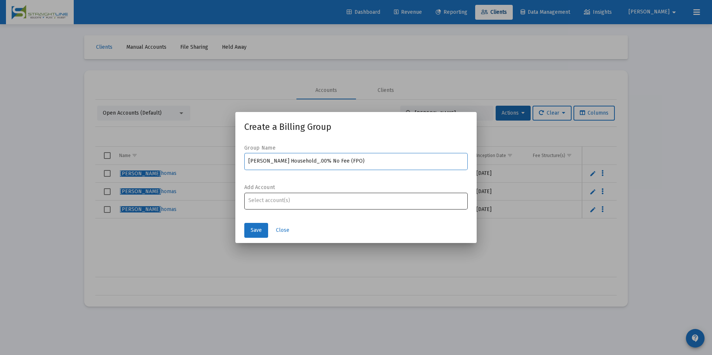
type input "[PERSON_NAME] Household_.00% No Fee (FPO)"
click at [324, 202] on input "Assignment Selection" at bounding box center [355, 201] width 215 height 6
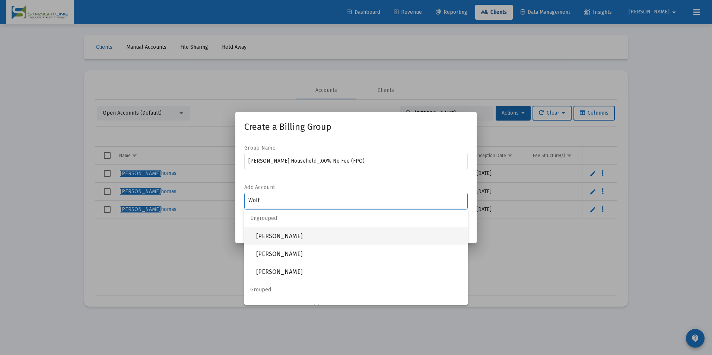
type input "Wolf"
click at [293, 231] on span "[PERSON_NAME]" at bounding box center [358, 236] width 205 height 18
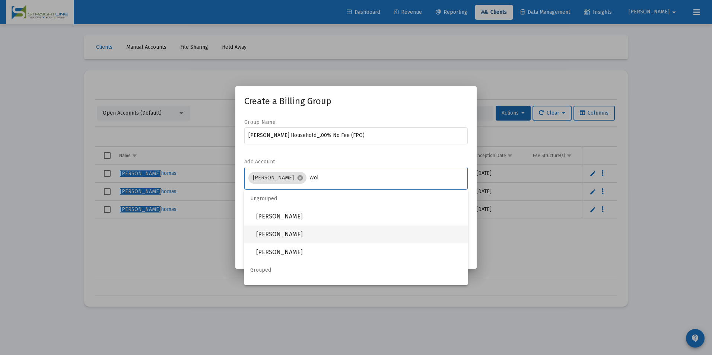
type input "Wol"
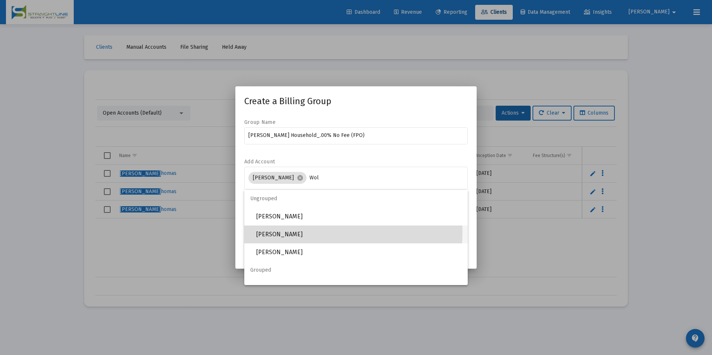
click at [321, 232] on span "[PERSON_NAME]" at bounding box center [358, 235] width 205 height 18
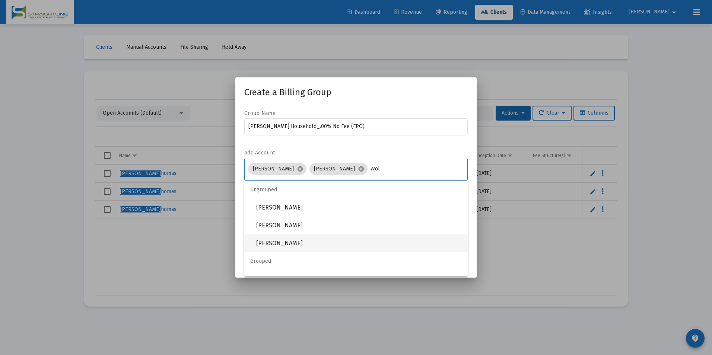
type input "Wol"
click at [297, 239] on span "[PERSON_NAME]" at bounding box center [358, 243] width 205 height 18
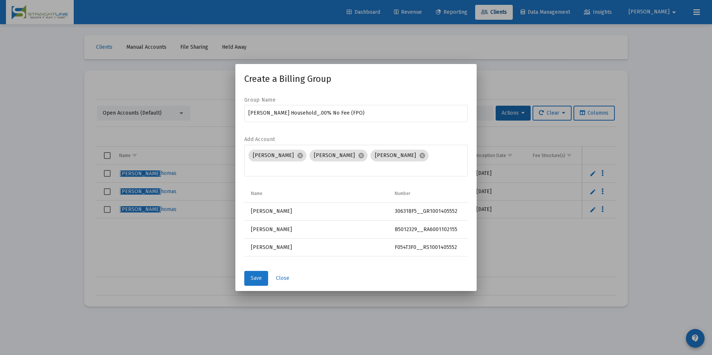
click at [264, 280] on button "Save" at bounding box center [256, 278] width 24 height 15
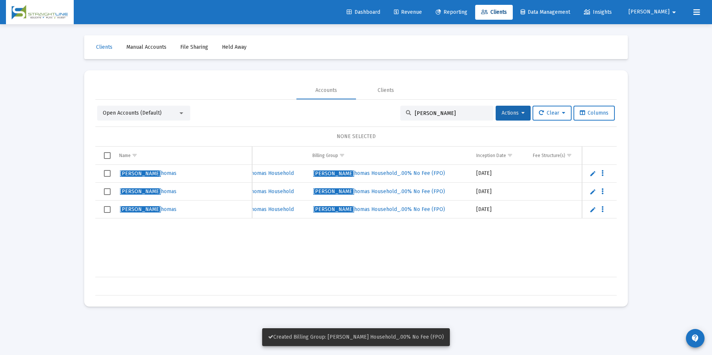
click at [109, 173] on span "Select row" at bounding box center [107, 173] width 7 height 7
click at [108, 192] on span "Select row" at bounding box center [107, 191] width 7 height 7
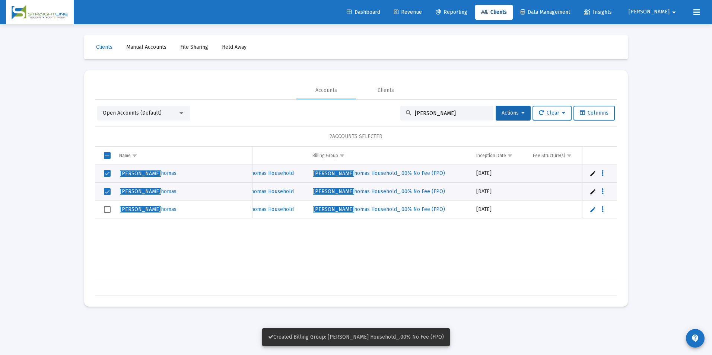
click at [108, 205] on td "Data grid" at bounding box center [104, 210] width 19 height 18
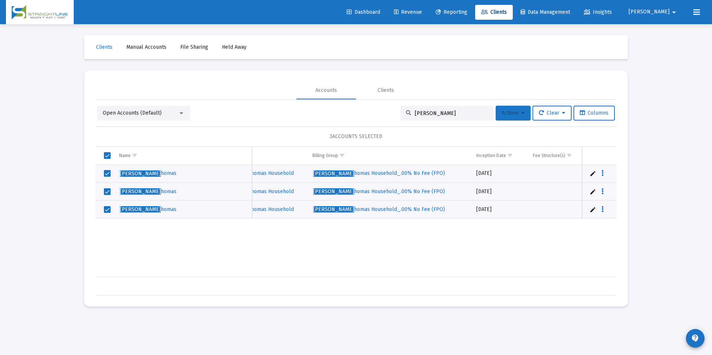
click at [514, 110] on span "Actions" at bounding box center [512, 113] width 23 height 6
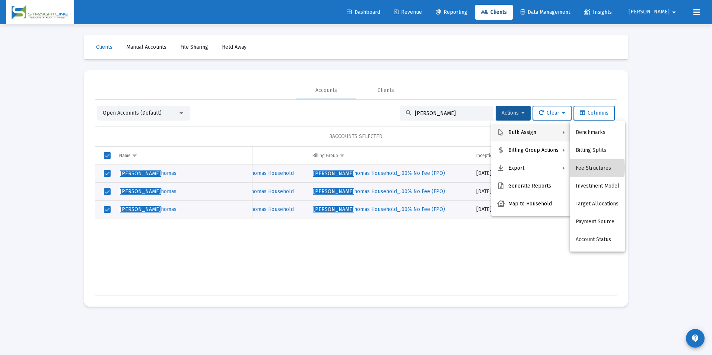
click at [572, 167] on button "Fee Structures" at bounding box center [596, 168] width 55 height 18
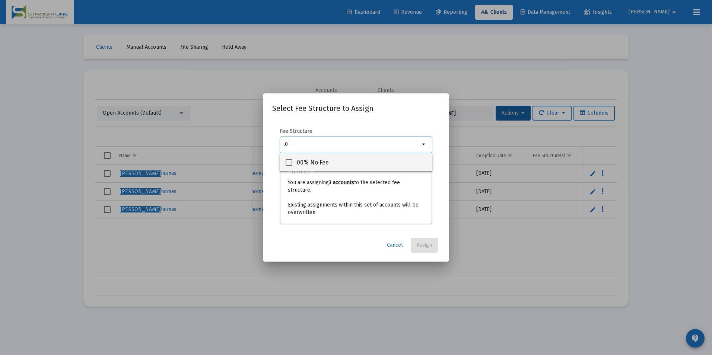
type input ".0"
click at [393, 160] on div ".00% No Fee" at bounding box center [355, 162] width 141 height 18
checkbox input "true"
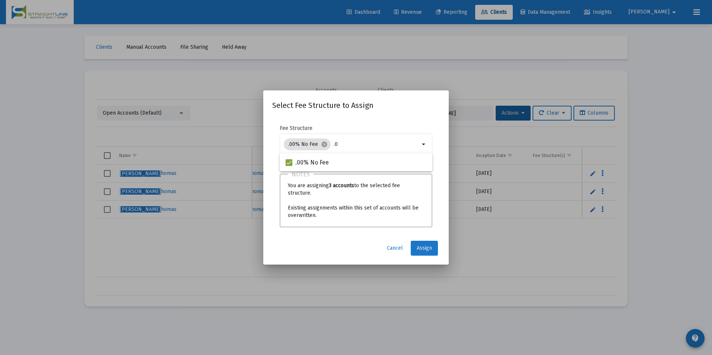
click at [426, 249] on span "Assign" at bounding box center [423, 248] width 15 height 6
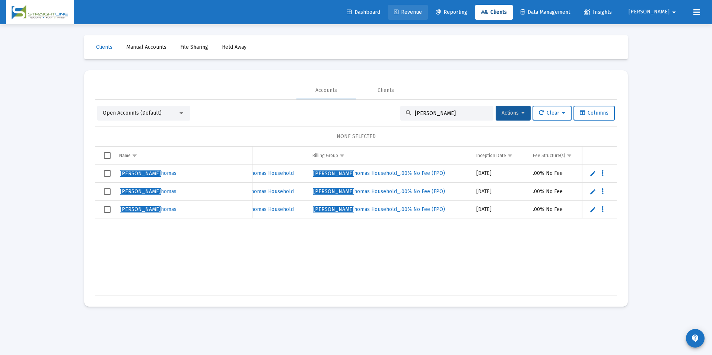
click at [422, 13] on span "Revenue" at bounding box center [408, 12] width 28 height 6
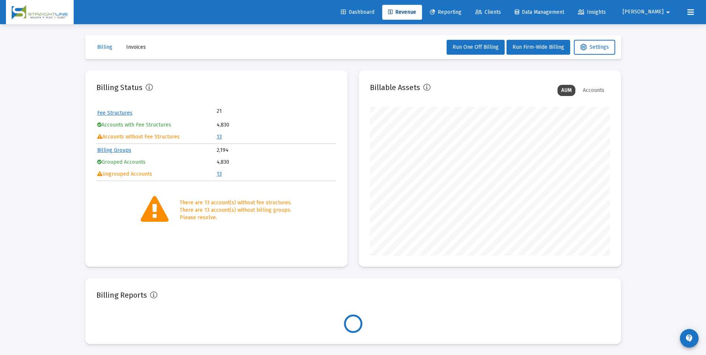
scroll to position [149, 240]
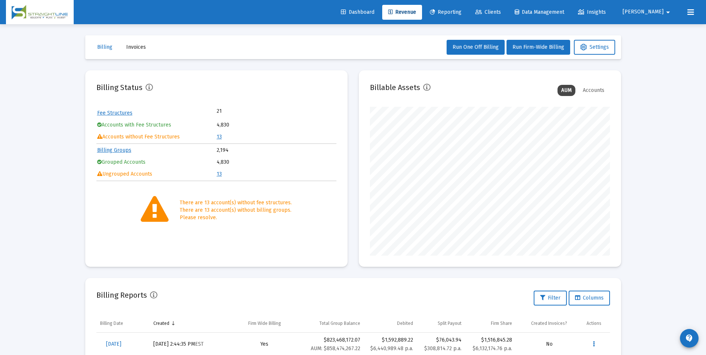
click at [217, 137] on link "13" at bounding box center [219, 137] width 5 height 6
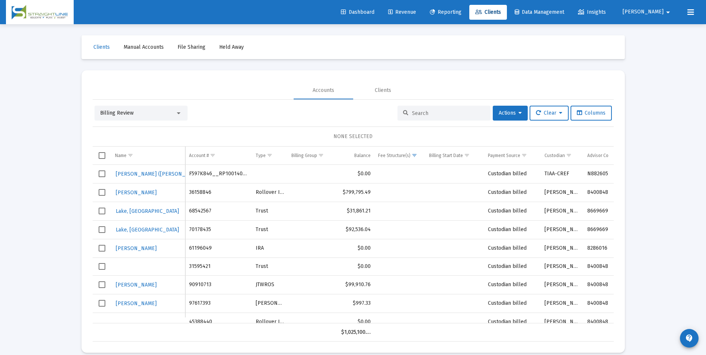
click at [161, 116] on div "Billing Review" at bounding box center [137, 112] width 75 height 7
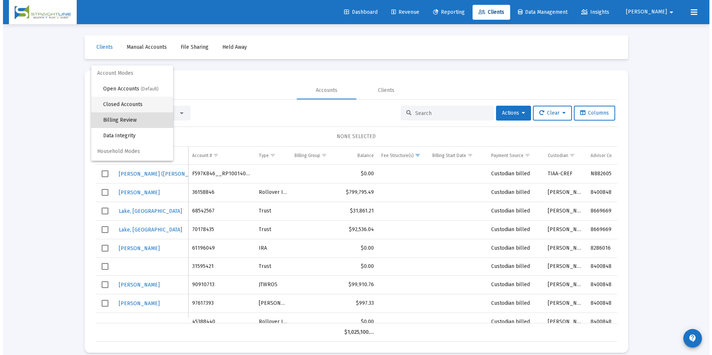
scroll to position [7, 0]
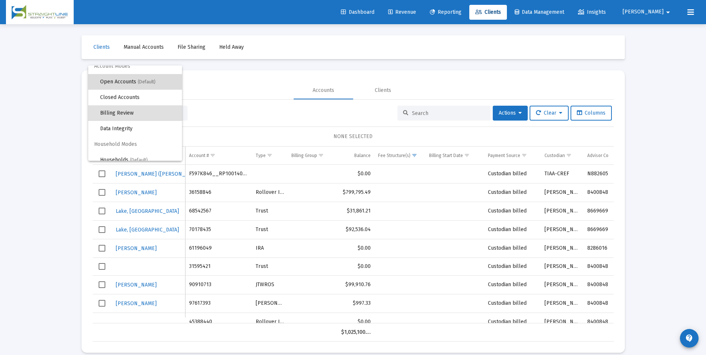
click at [156, 87] on span "Open Accounts (Default)" at bounding box center [138, 82] width 76 height 16
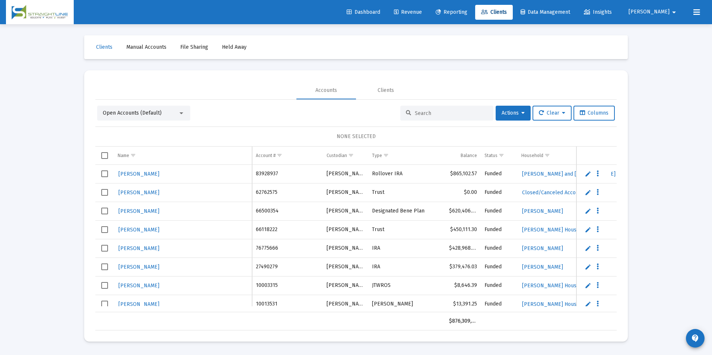
click at [451, 115] on input at bounding box center [451, 113] width 73 height 6
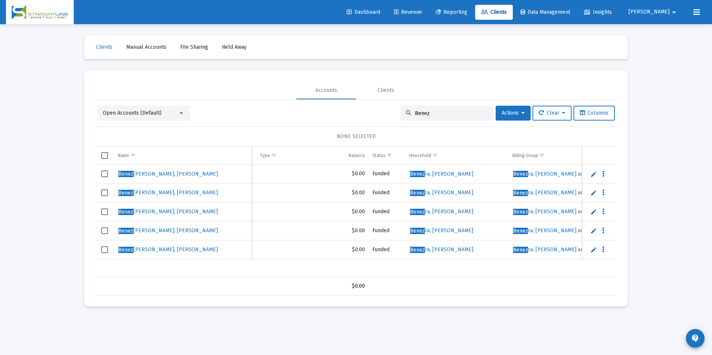
scroll to position [0, 0]
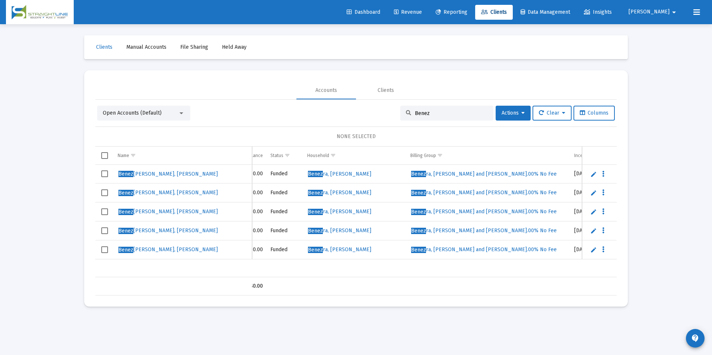
type input "Benez"
click at [466, 172] on span "[PERSON_NAME], [PERSON_NAME] and [PERSON_NAME].00% No Fee" at bounding box center [484, 174] width 146 height 6
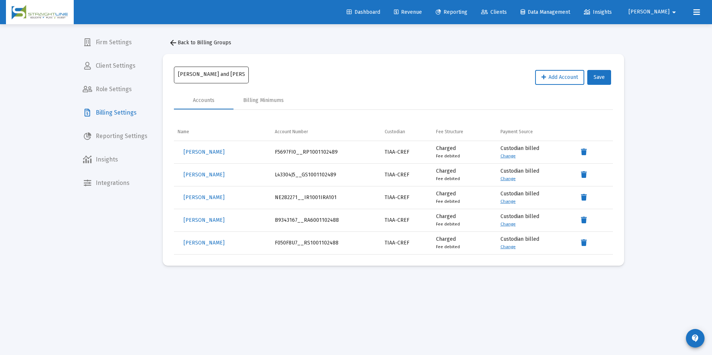
click at [239, 77] on input "[PERSON_NAME] and [PERSON_NAME].00% No Fee" at bounding box center [211, 74] width 67 height 6
type input "[PERSON_NAME] and [PERSON_NAME].00% No Fee (FPO)"
click at [595, 83] on button "Save" at bounding box center [599, 77] width 24 height 15
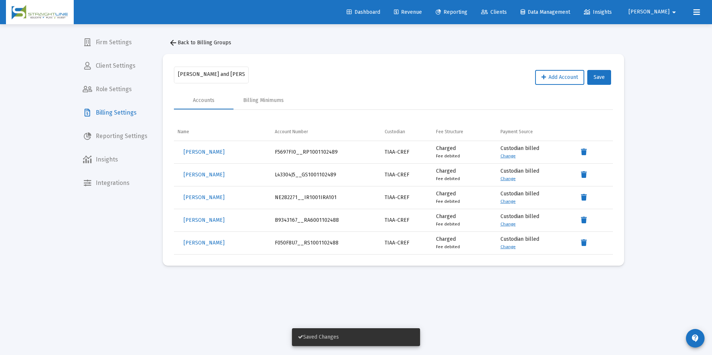
click at [507, 13] on span "Clients" at bounding box center [494, 12] width 26 height 6
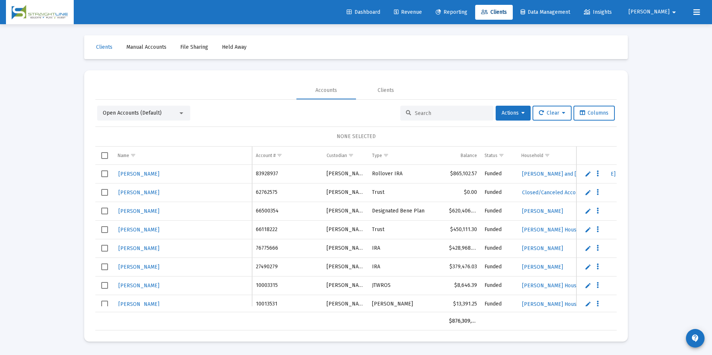
click at [458, 108] on div at bounding box center [446, 113] width 93 height 15
click at [452, 117] on div at bounding box center [446, 113] width 93 height 15
click at [457, 116] on input at bounding box center [451, 113] width 73 height 6
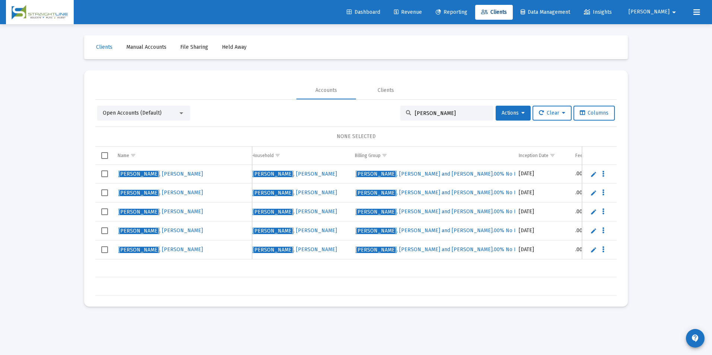
type input "[PERSON_NAME]"
click at [428, 16] on link "Revenue" at bounding box center [408, 12] width 40 height 15
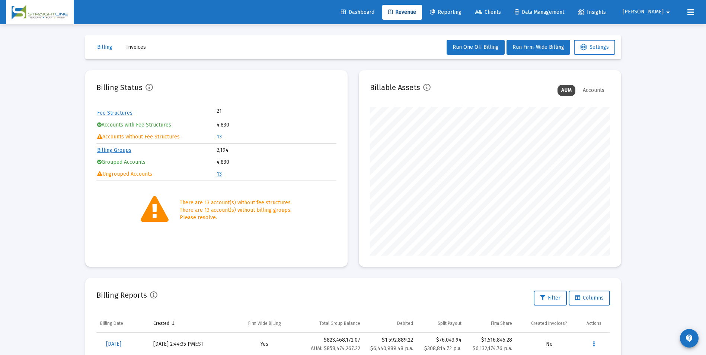
scroll to position [149, 240]
click at [220, 136] on link "13" at bounding box center [219, 137] width 5 height 6
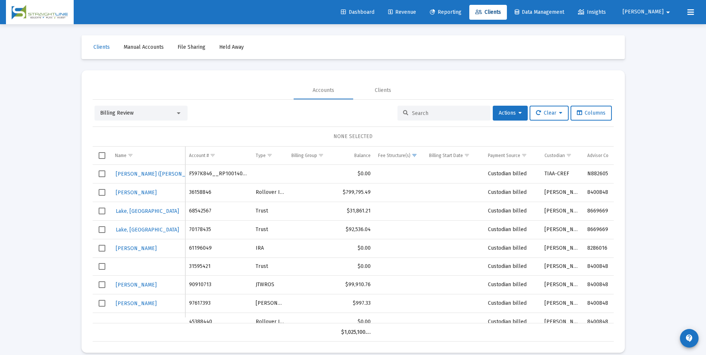
click at [150, 114] on div "Billing Review" at bounding box center [137, 112] width 75 height 7
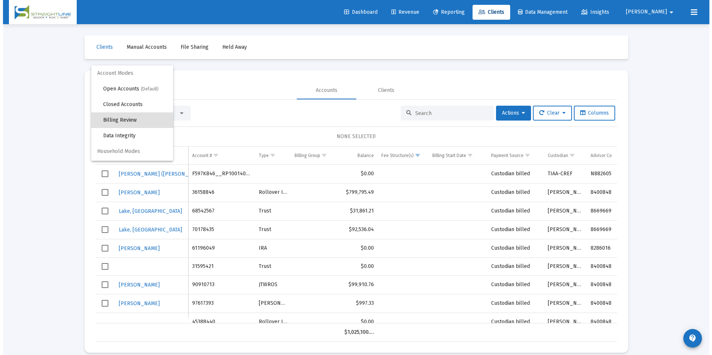
scroll to position [7, 0]
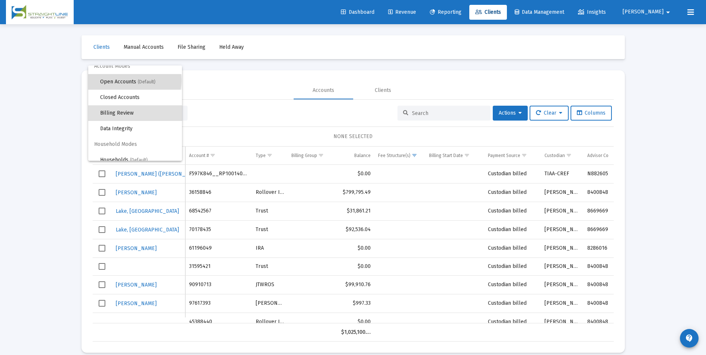
click at [134, 80] on span "Open Accounts (Default)" at bounding box center [138, 82] width 76 height 16
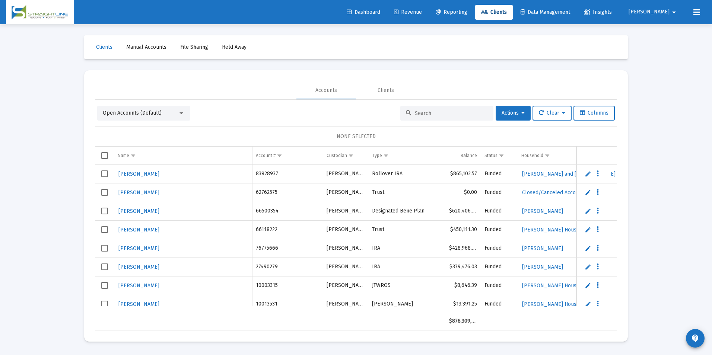
click at [440, 111] on input at bounding box center [451, 113] width 73 height 6
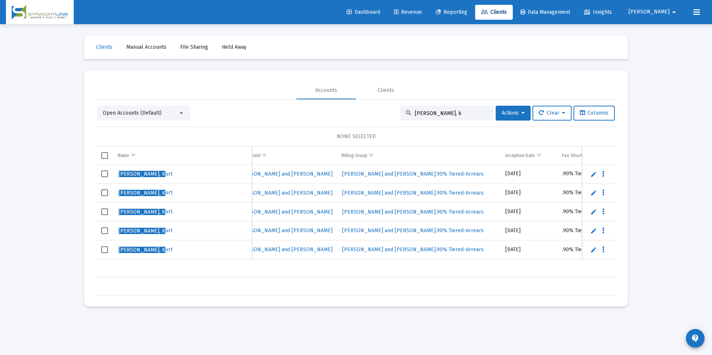
scroll to position [0, 285]
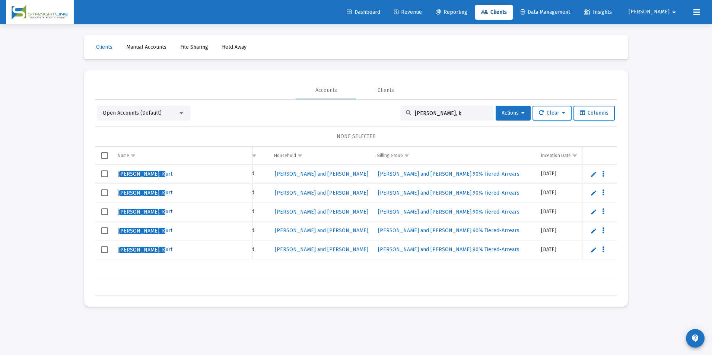
drag, startPoint x: 475, startPoint y: 111, endPoint x: 400, endPoint y: 108, distance: 74.9
click at [400, 108] on div "[PERSON_NAME], k" at bounding box center [446, 113] width 93 height 15
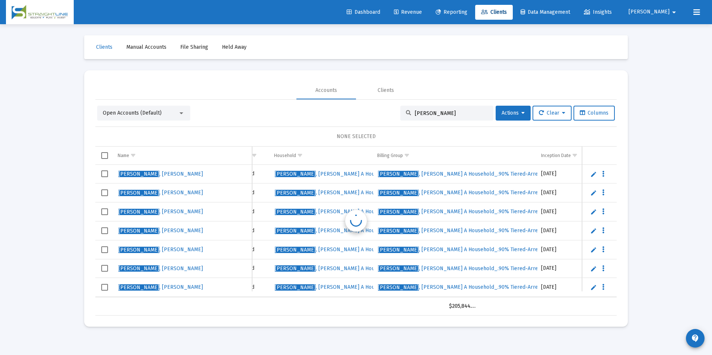
scroll to position [0, 247]
type input "[PERSON_NAME]"
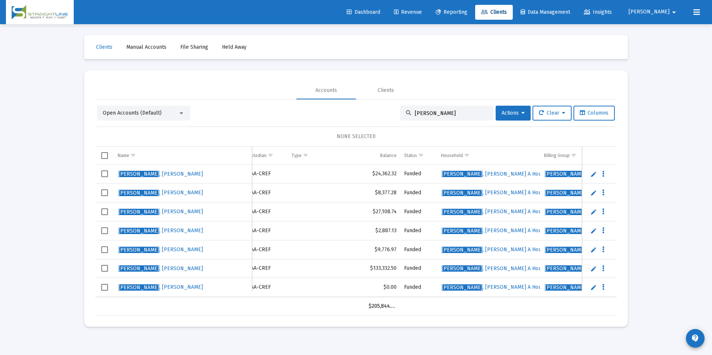
scroll to position [0, 0]
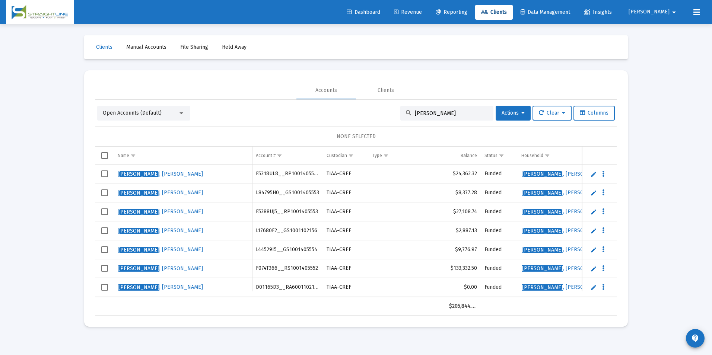
click at [106, 288] on span "Select row" at bounding box center [104, 287] width 7 height 7
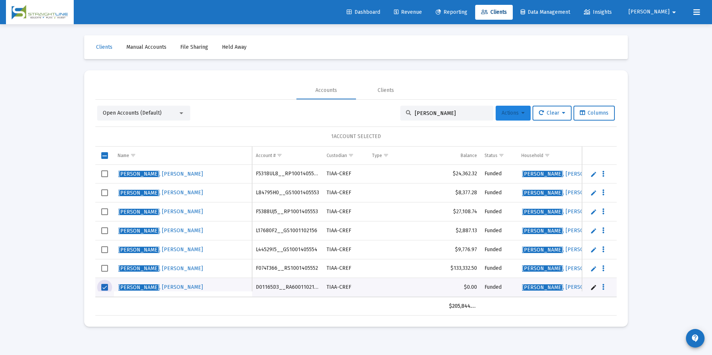
click at [502, 113] on span "Actions" at bounding box center [512, 113] width 23 height 6
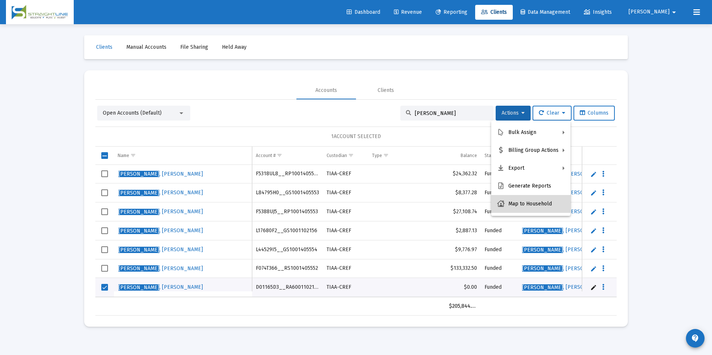
click at [537, 207] on button "Map to Household" at bounding box center [530, 204] width 79 height 18
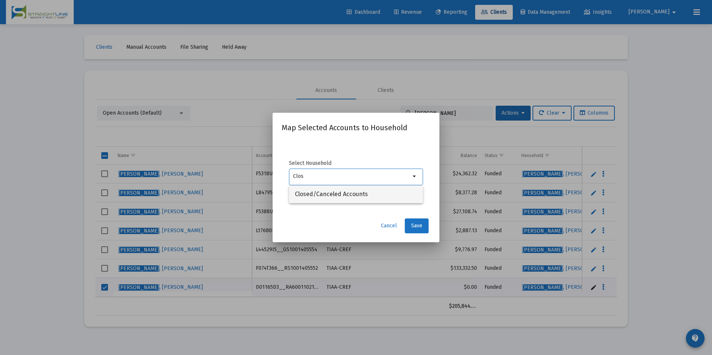
click at [380, 196] on span "Closed/Canceled Accounts" at bounding box center [356, 194] width 122 height 18
type input "Closed/Canceled Accounts"
click at [422, 227] on button "Save" at bounding box center [417, 225] width 24 height 15
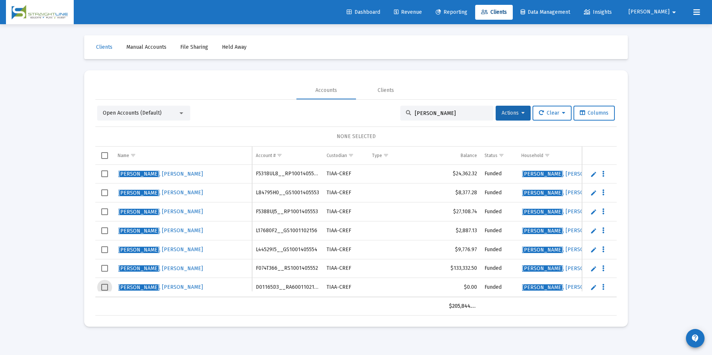
click at [106, 288] on span "Select row" at bounding box center [104, 287] width 7 height 7
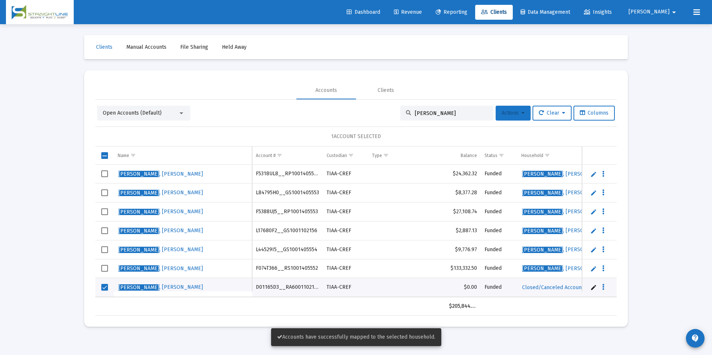
click at [508, 118] on button "Actions" at bounding box center [512, 113] width 35 height 15
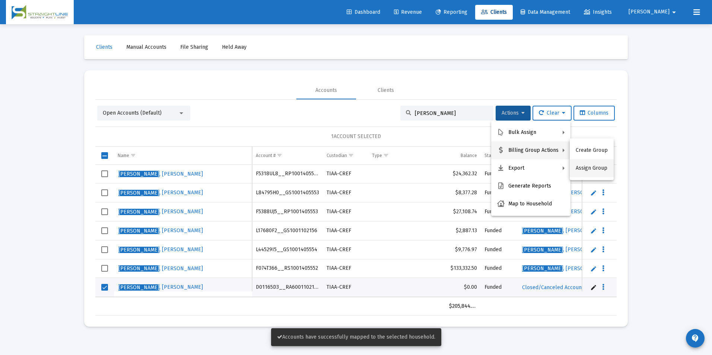
click at [610, 172] on button "Assign Group" at bounding box center [591, 168] width 44 height 18
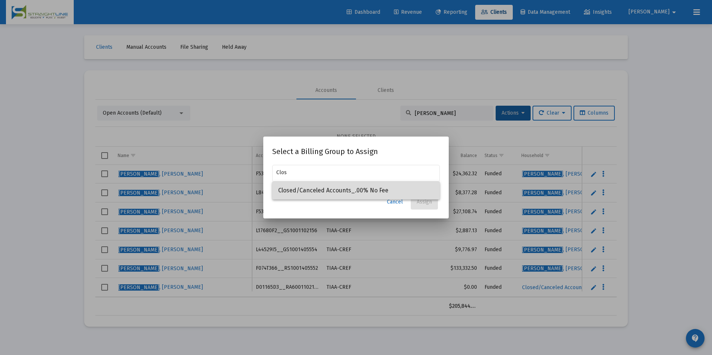
click at [377, 189] on span "Closed/Canceled Accounts_.00% No Fee" at bounding box center [356, 191] width 156 height 18
type input "Closed/Canceled Accounts_.00% No Fee"
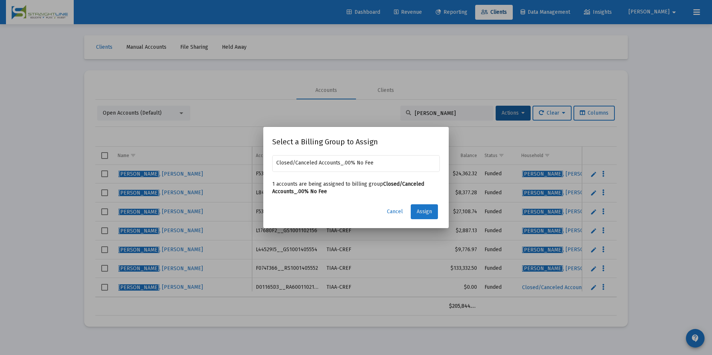
click at [414, 205] on button "Assign" at bounding box center [423, 211] width 27 height 15
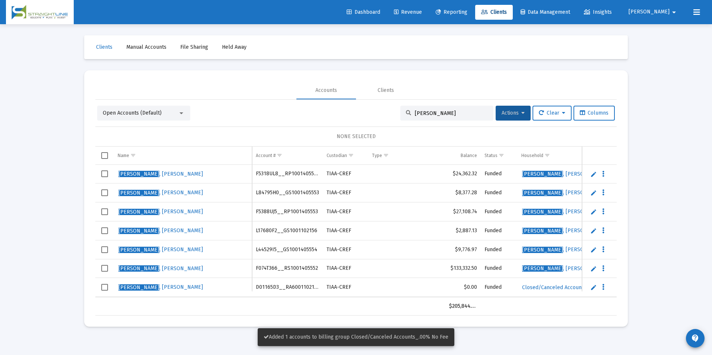
click at [103, 288] on span "Select row" at bounding box center [104, 287] width 7 height 7
click at [495, 110] on button "Actions" at bounding box center [512, 113] width 35 height 15
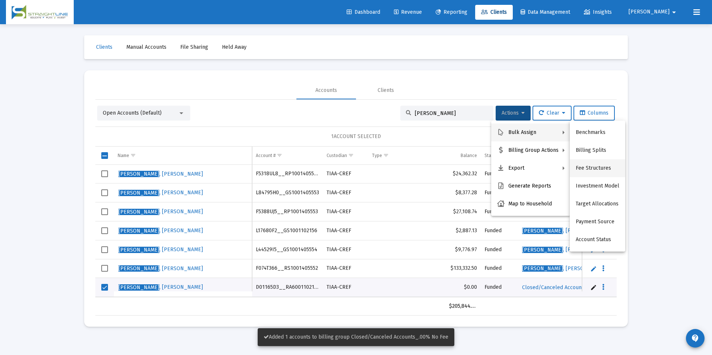
click at [591, 162] on button "Fee Structures" at bounding box center [596, 168] width 55 height 18
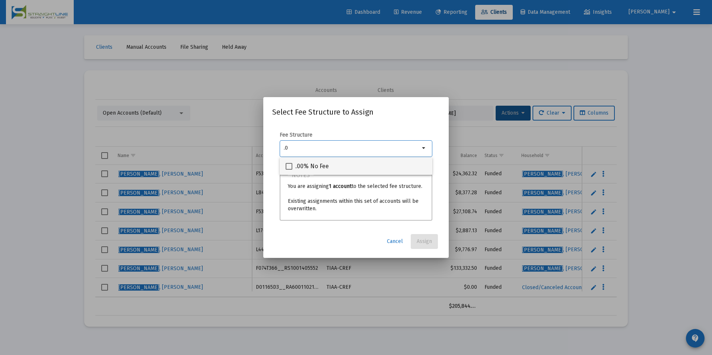
type input ".0"
click at [416, 169] on div ".00% No Fee" at bounding box center [355, 166] width 141 height 18
checkbox input "true"
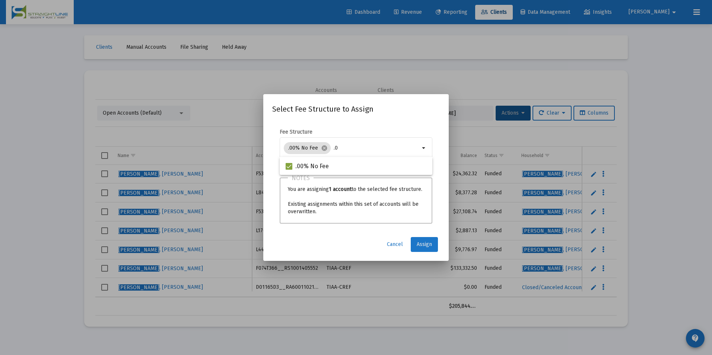
click at [427, 238] on button "Assign" at bounding box center [423, 244] width 27 height 15
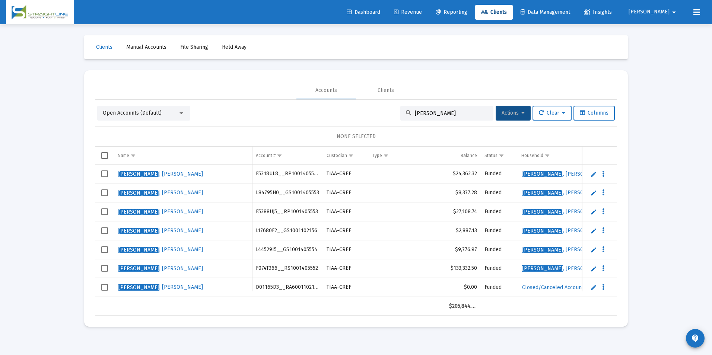
click at [259, 284] on td "D01165D3__RA6001102155" at bounding box center [287, 287] width 71 height 19
copy td "D01165D3__RA6001102155"
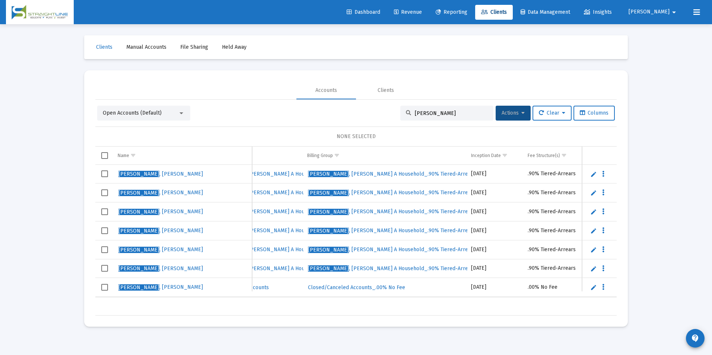
scroll to position [0, 379]
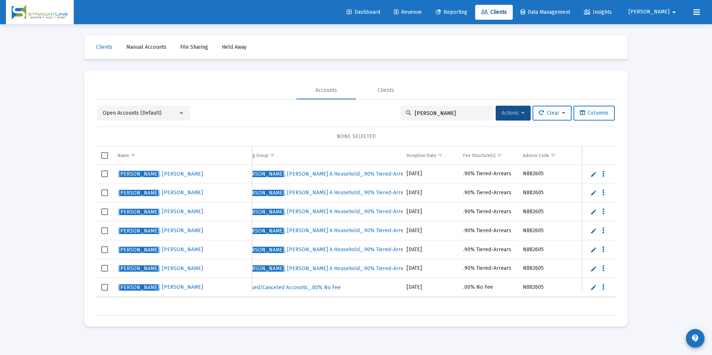
click at [422, 12] on span "Revenue" at bounding box center [408, 12] width 28 height 6
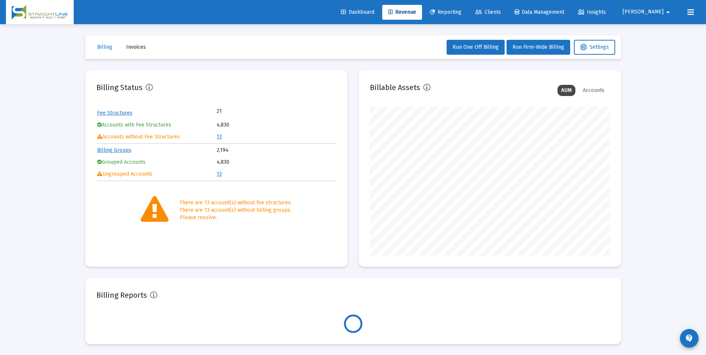
scroll to position [149, 240]
click at [220, 136] on link "13" at bounding box center [219, 137] width 5 height 6
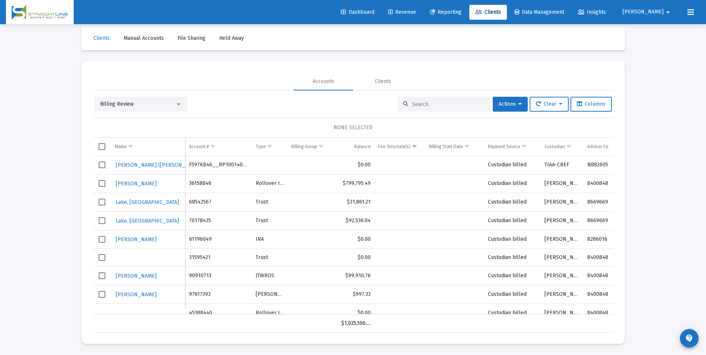
click at [145, 102] on div "Billing Review" at bounding box center [137, 103] width 75 height 7
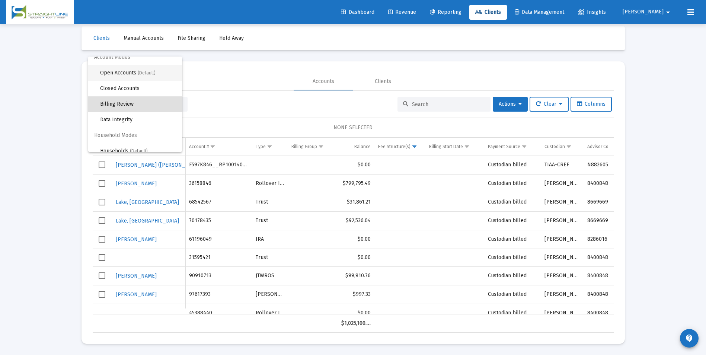
click at [147, 70] on span "Open Accounts (Default)" at bounding box center [138, 73] width 76 height 16
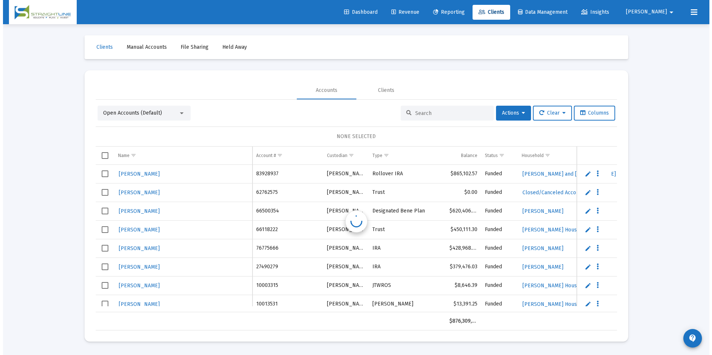
scroll to position [0, 0]
click at [473, 118] on div at bounding box center [446, 113] width 93 height 15
click at [474, 108] on div at bounding box center [446, 113] width 93 height 15
click at [467, 114] on input at bounding box center [451, 113] width 73 height 6
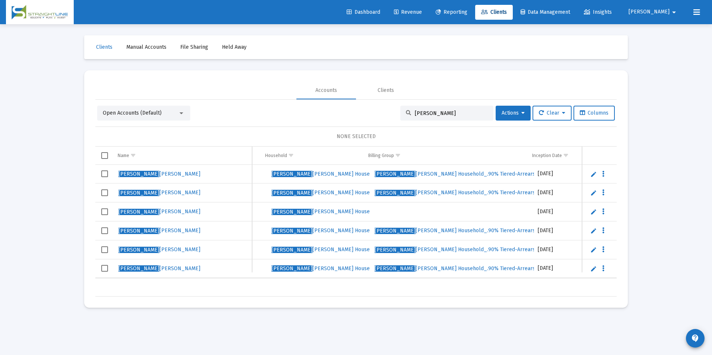
scroll to position [0, 250]
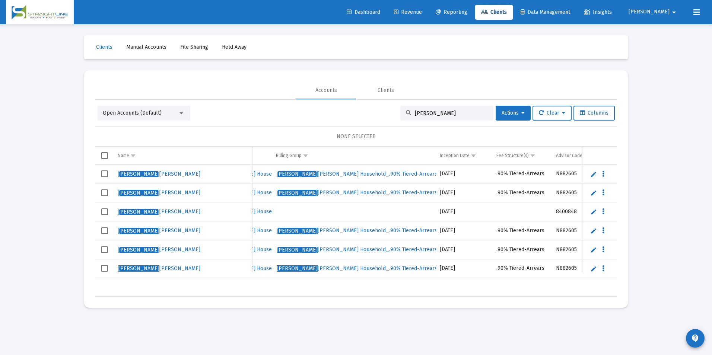
type input "[PERSON_NAME]"
click at [103, 212] on span "Select row" at bounding box center [104, 211] width 7 height 7
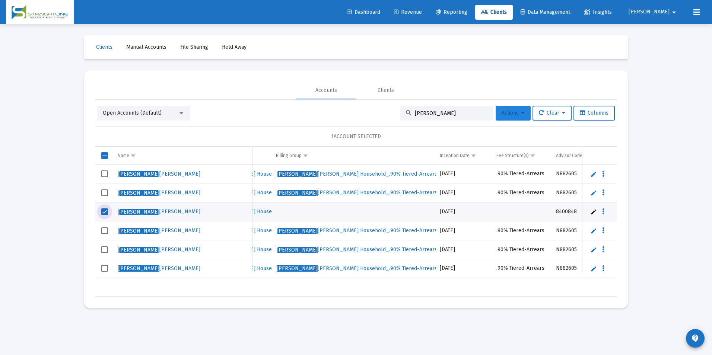
click at [502, 118] on button "Actions" at bounding box center [512, 113] width 35 height 15
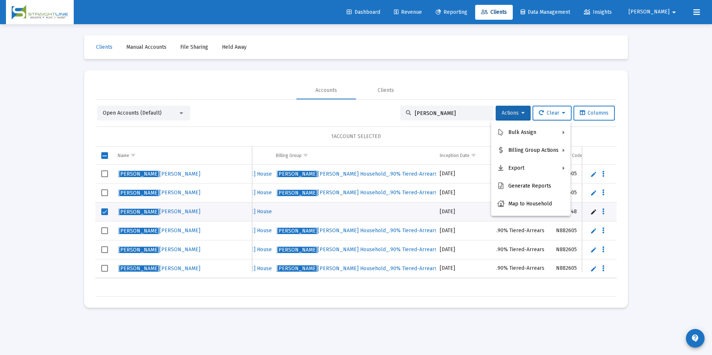
click at [347, 284] on div at bounding box center [356, 177] width 712 height 355
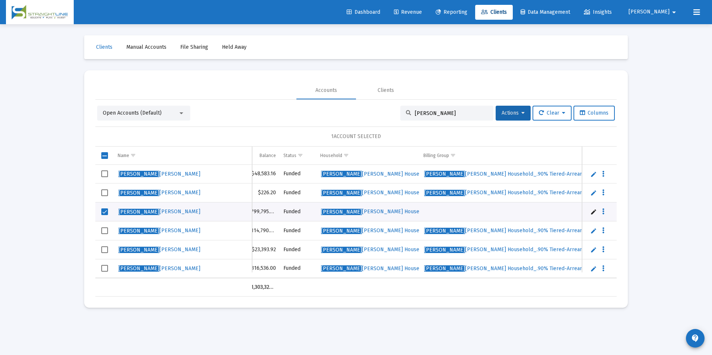
scroll to position [0, 426]
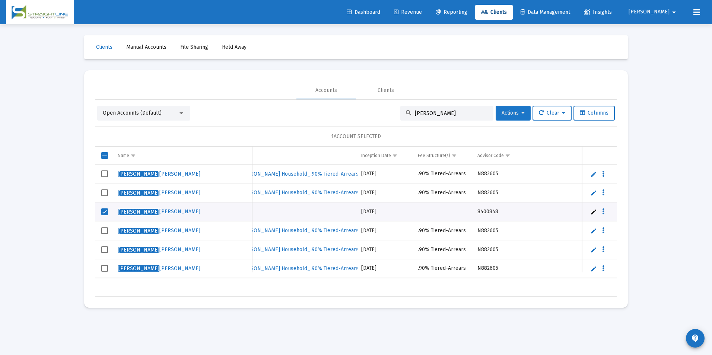
click at [508, 106] on button "Actions" at bounding box center [512, 113] width 35 height 15
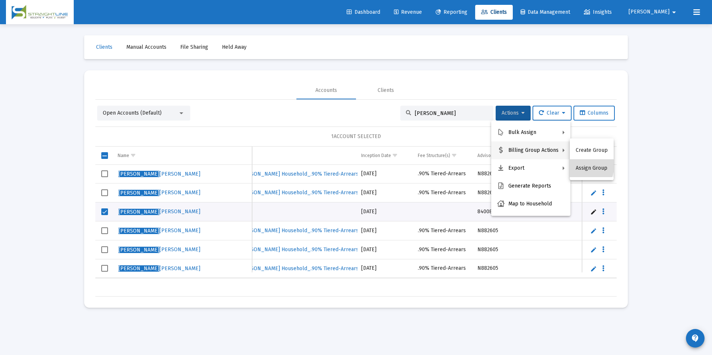
click at [576, 164] on button "Assign Group" at bounding box center [591, 168] width 44 height 18
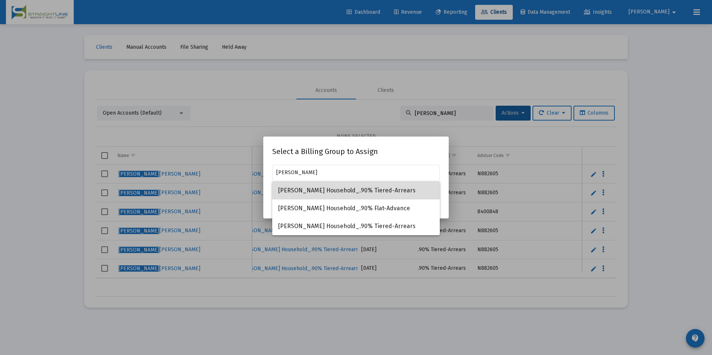
click at [405, 192] on span "[PERSON_NAME] Household_.90% Tiered-Arrears" at bounding box center [356, 191] width 156 height 18
type input "[PERSON_NAME] Household_.90% Tiered-Arrears"
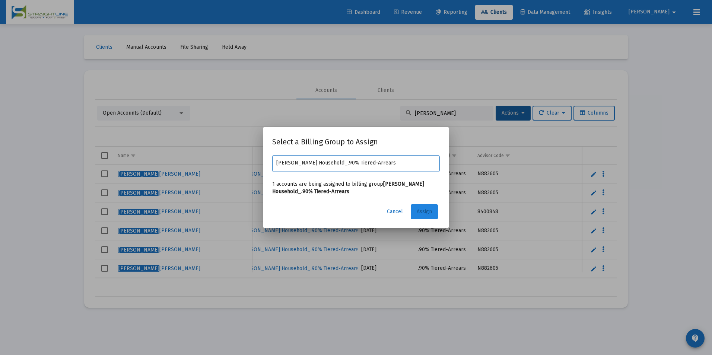
click at [419, 212] on span "Assign" at bounding box center [423, 211] width 15 height 6
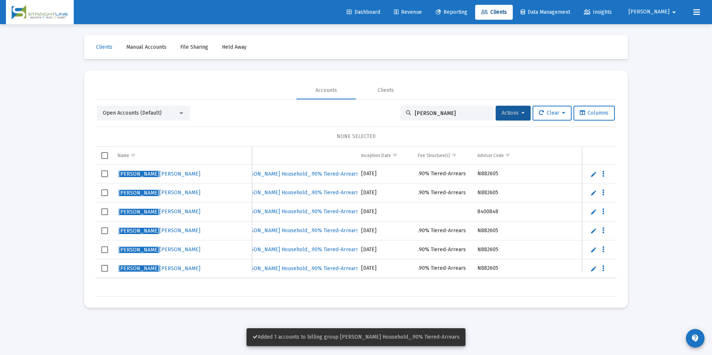
click at [104, 213] on span "Select row" at bounding box center [104, 211] width 7 height 7
click at [521, 116] on icon at bounding box center [522, 113] width 3 height 5
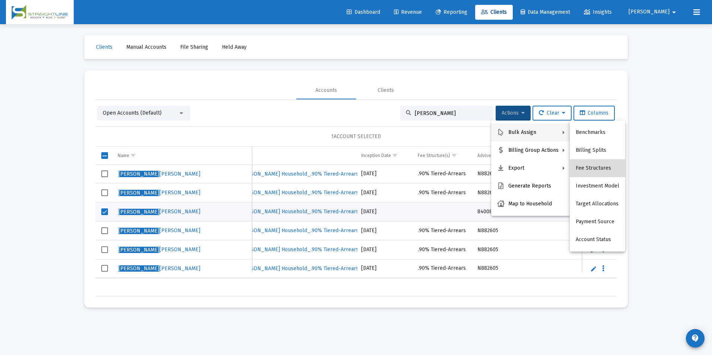
click at [606, 166] on button "Fee Structures" at bounding box center [596, 168] width 55 height 18
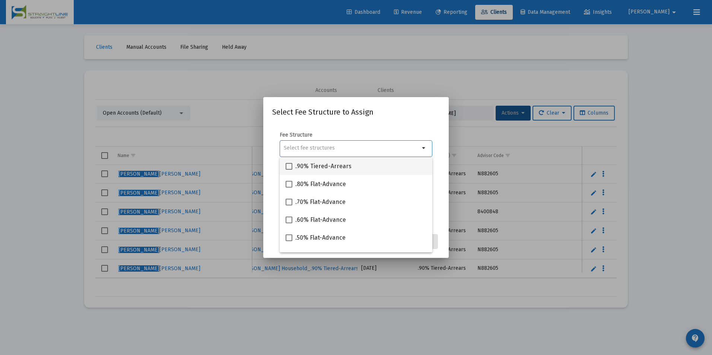
click at [386, 166] on div ".90% Tiered-Arrears" at bounding box center [355, 166] width 141 height 18
checkbox input "true"
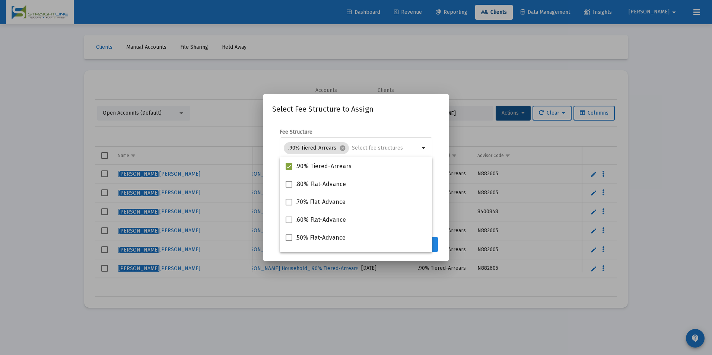
click at [434, 247] on button "Assign" at bounding box center [423, 244] width 27 height 15
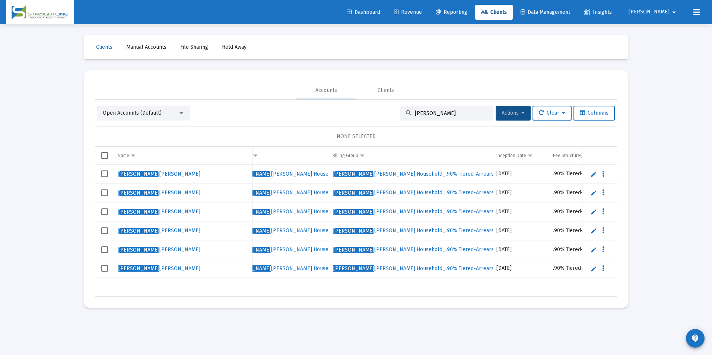
scroll to position [0, 293]
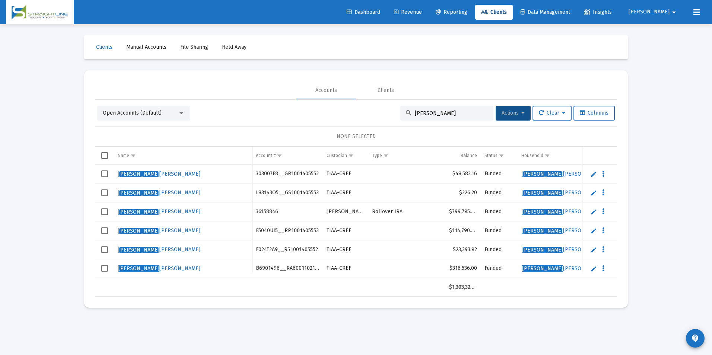
click at [260, 210] on td "36158846" at bounding box center [287, 211] width 71 height 19
copy td "36158846"
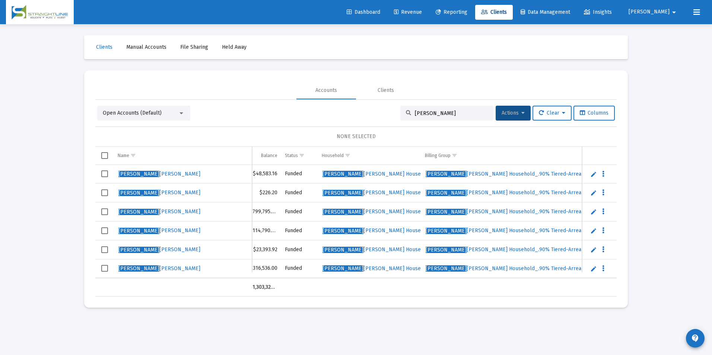
scroll to position [0, 224]
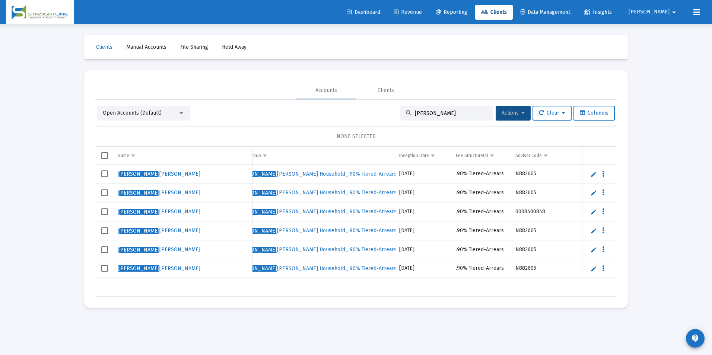
drag, startPoint x: 475, startPoint y: 115, endPoint x: 374, endPoint y: 105, distance: 101.4
click at [374, 105] on div "Open Accounts (Default) Chen-h Actions Clear Columns NONE SELECTED Name Name Ac…" at bounding box center [355, 198] width 521 height 197
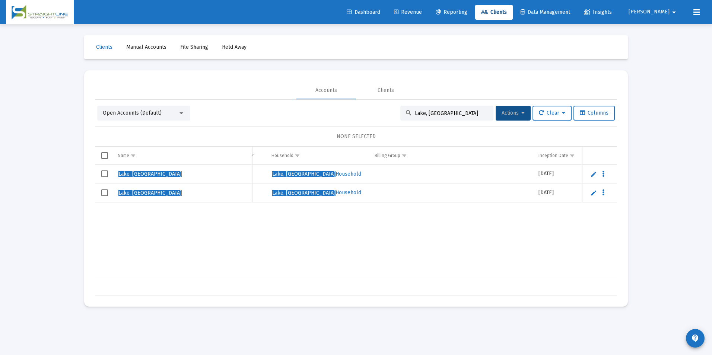
scroll to position [0, 258]
type input "Lake, [GEOGRAPHIC_DATA]"
click at [516, 110] on span "Actions" at bounding box center [512, 113] width 23 height 6
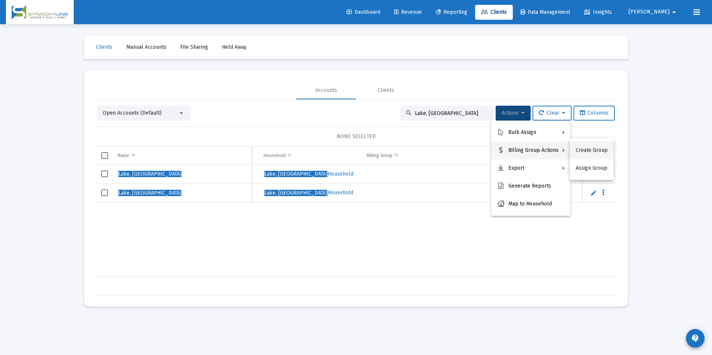
click at [579, 146] on button "Create Group" at bounding box center [591, 150] width 44 height 18
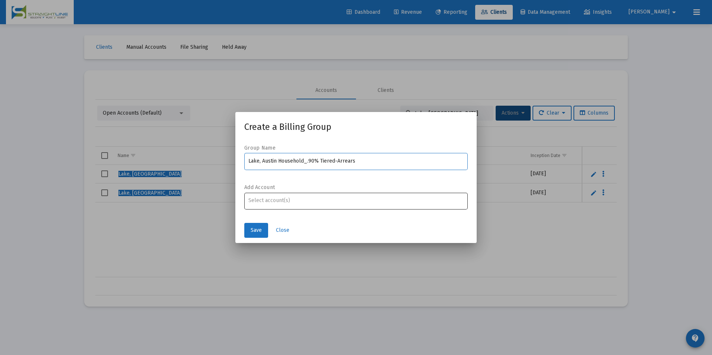
type input "Lake, Austin Household_.90% Tiered-Arrears"
click at [342, 197] on div "Assignment Selection" at bounding box center [356, 200] width 218 height 9
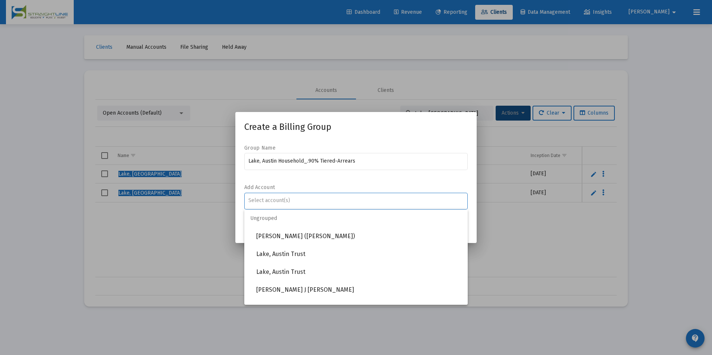
click at [338, 200] on input "Assignment Selection" at bounding box center [355, 201] width 215 height 6
type input "Lak"
click at [300, 235] on span "Lake, Austin Trust" at bounding box center [358, 236] width 205 height 18
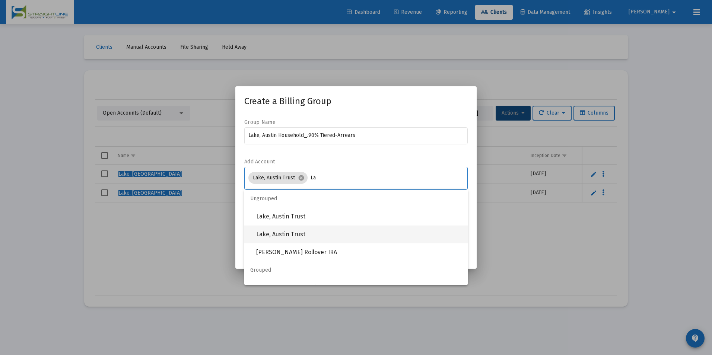
type input "La"
click at [309, 230] on span "Lake, Austin Trust" at bounding box center [358, 235] width 205 height 18
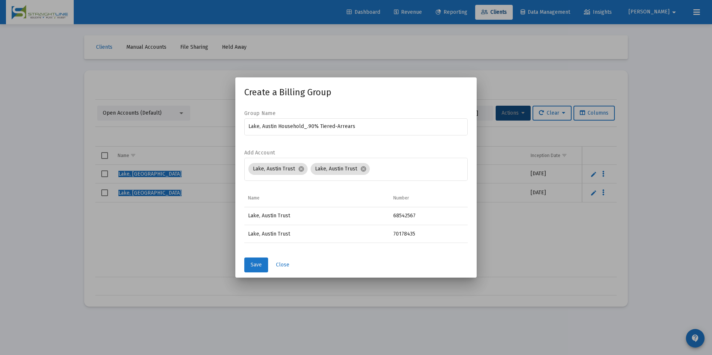
click at [255, 264] on span "Save" at bounding box center [255, 265] width 11 height 6
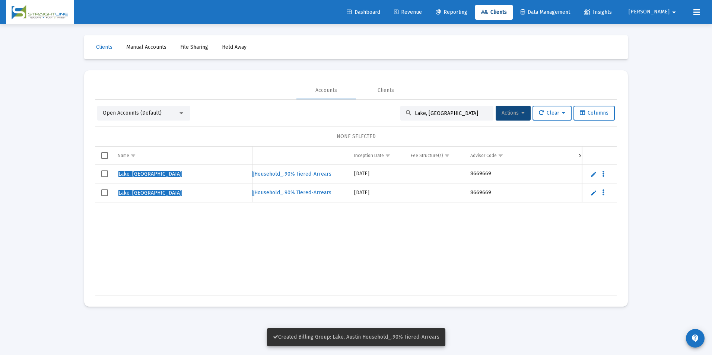
scroll to position [0, 484]
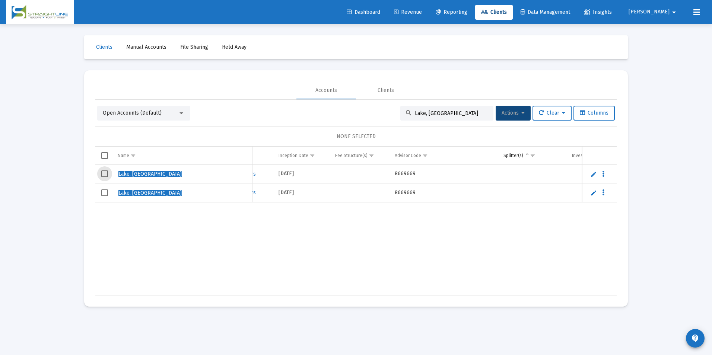
click at [105, 172] on span "Select row" at bounding box center [104, 173] width 7 height 7
click at [106, 189] on span "Select row" at bounding box center [104, 192] width 7 height 7
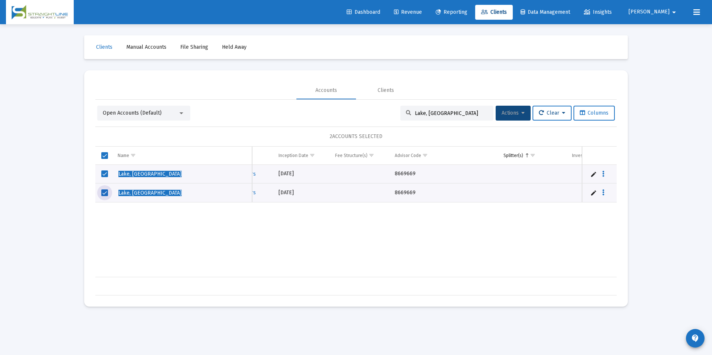
drag, startPoint x: 534, startPoint y: 107, endPoint x: 528, endPoint y: 111, distance: 7.7
click at [533, 109] on button "Clear" at bounding box center [551, 113] width 39 height 15
click at [520, 112] on div at bounding box center [356, 177] width 712 height 355
click at [516, 116] on button "Actions" at bounding box center [512, 113] width 35 height 15
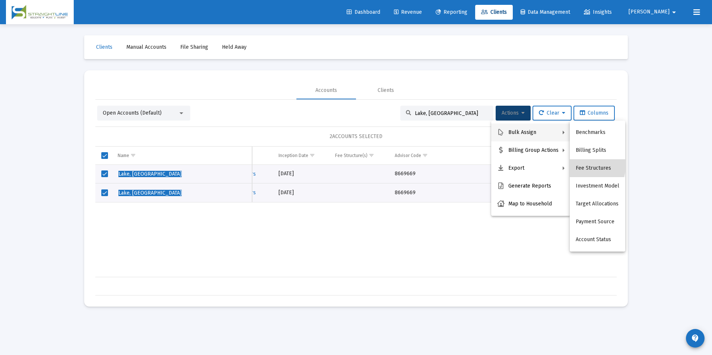
click at [572, 163] on button "Fee Structures" at bounding box center [596, 168] width 55 height 18
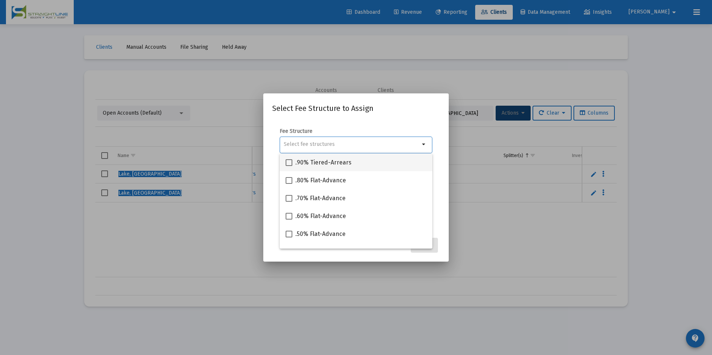
click at [386, 168] on div ".90% Tiered-Arrears" at bounding box center [355, 162] width 141 height 18
checkbox input "true"
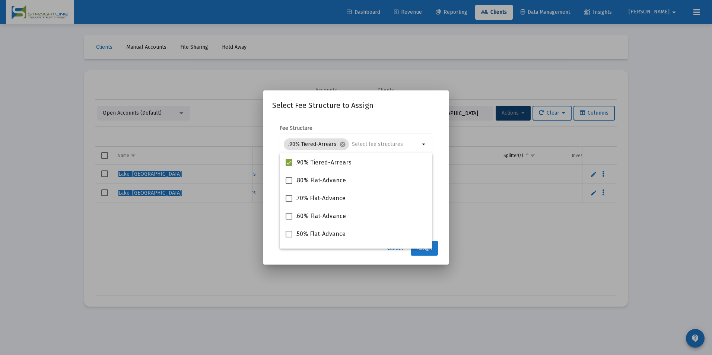
click at [435, 252] on button "Assign" at bounding box center [423, 248] width 27 height 15
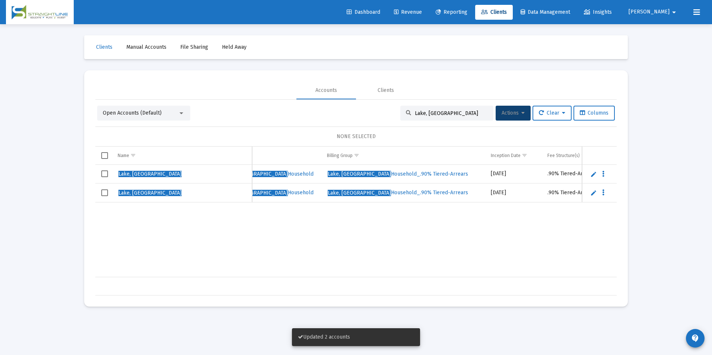
scroll to position [0, 204]
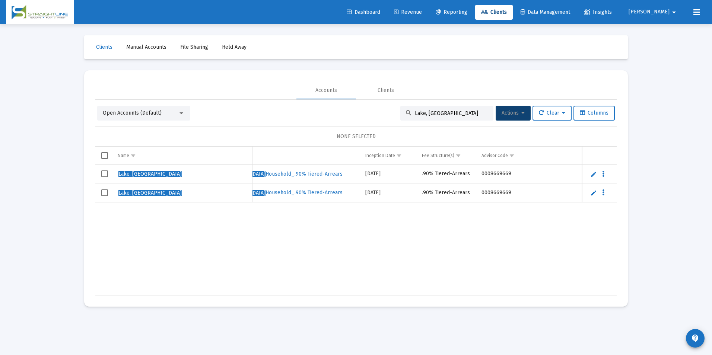
click at [434, 20] on div "Dashboard Revenue Reporting Clients Data Management Insights [PERSON_NAME]" at bounding box center [356, 12] width 700 height 24
click at [422, 12] on span "Revenue" at bounding box center [408, 12] width 28 height 6
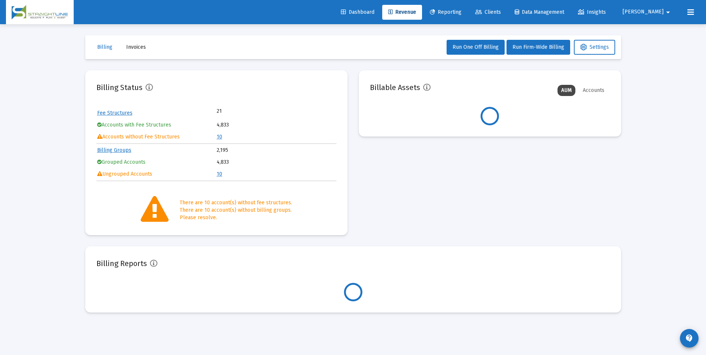
click at [221, 138] on link "10" at bounding box center [220, 137] width 6 height 6
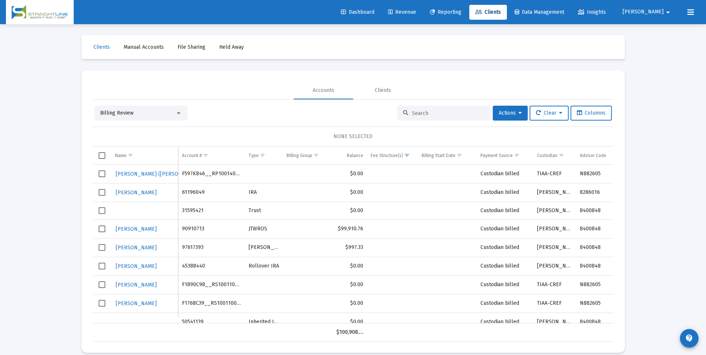
click at [155, 116] on div "Billing Review" at bounding box center [137, 112] width 75 height 7
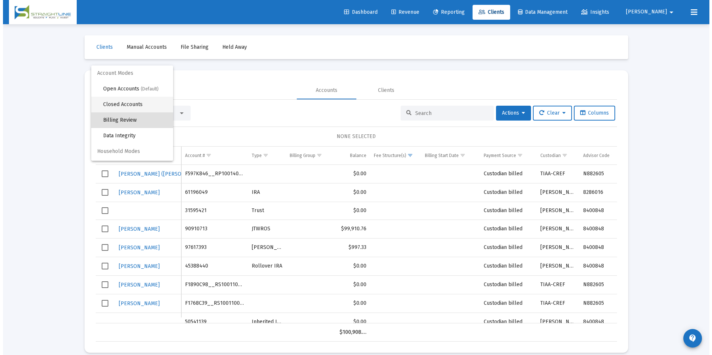
scroll to position [7, 0]
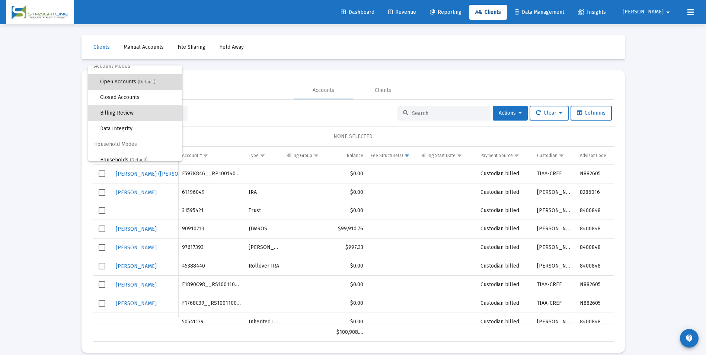
click at [147, 80] on span "(Default)" at bounding box center [147, 81] width 18 height 5
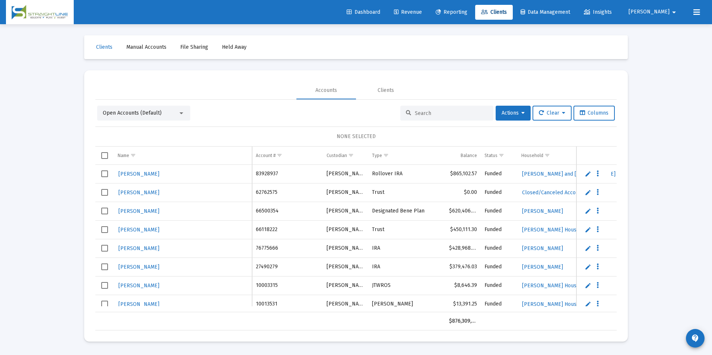
click at [431, 116] on input at bounding box center [451, 113] width 73 height 6
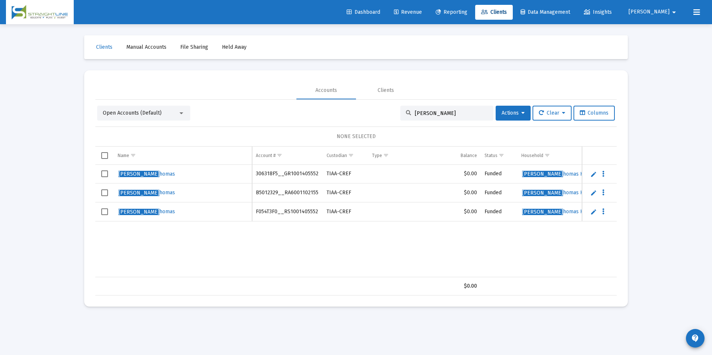
type input "[PERSON_NAME]"
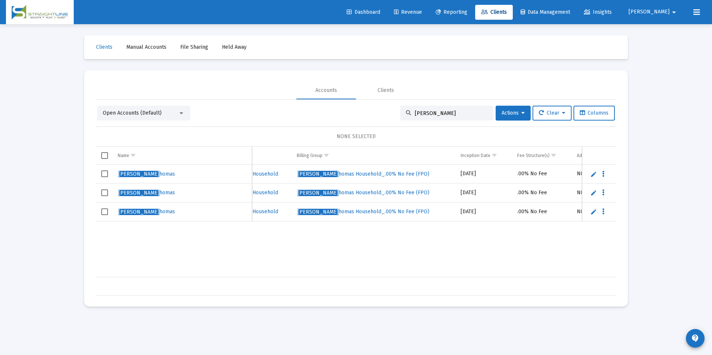
scroll to position [0, 344]
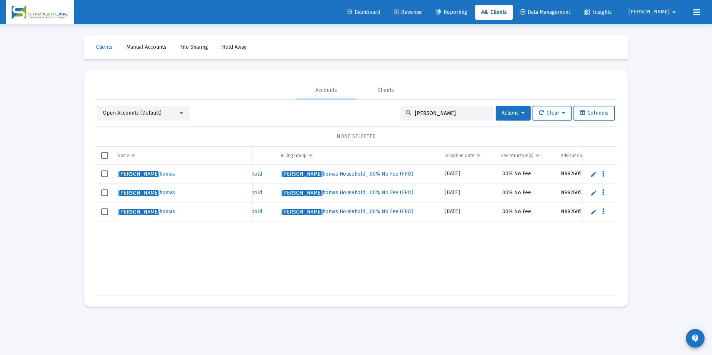
click at [428, 18] on link "Revenue" at bounding box center [408, 12] width 40 height 15
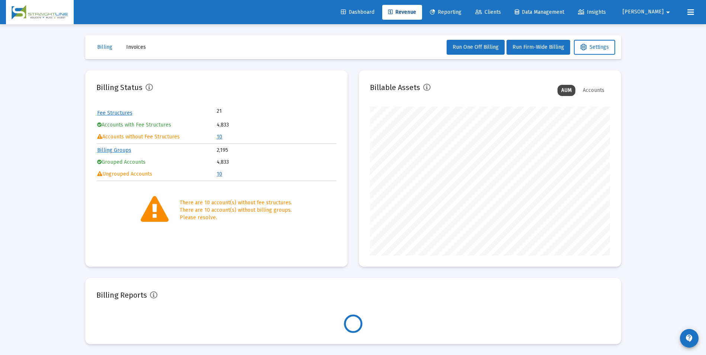
scroll to position [149, 240]
click at [217, 137] on link "10" at bounding box center [220, 137] width 6 height 6
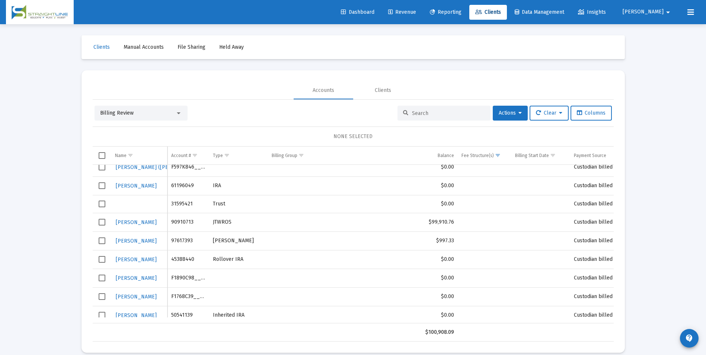
scroll to position [32, 0]
